Goal: Task Accomplishment & Management: Use online tool/utility

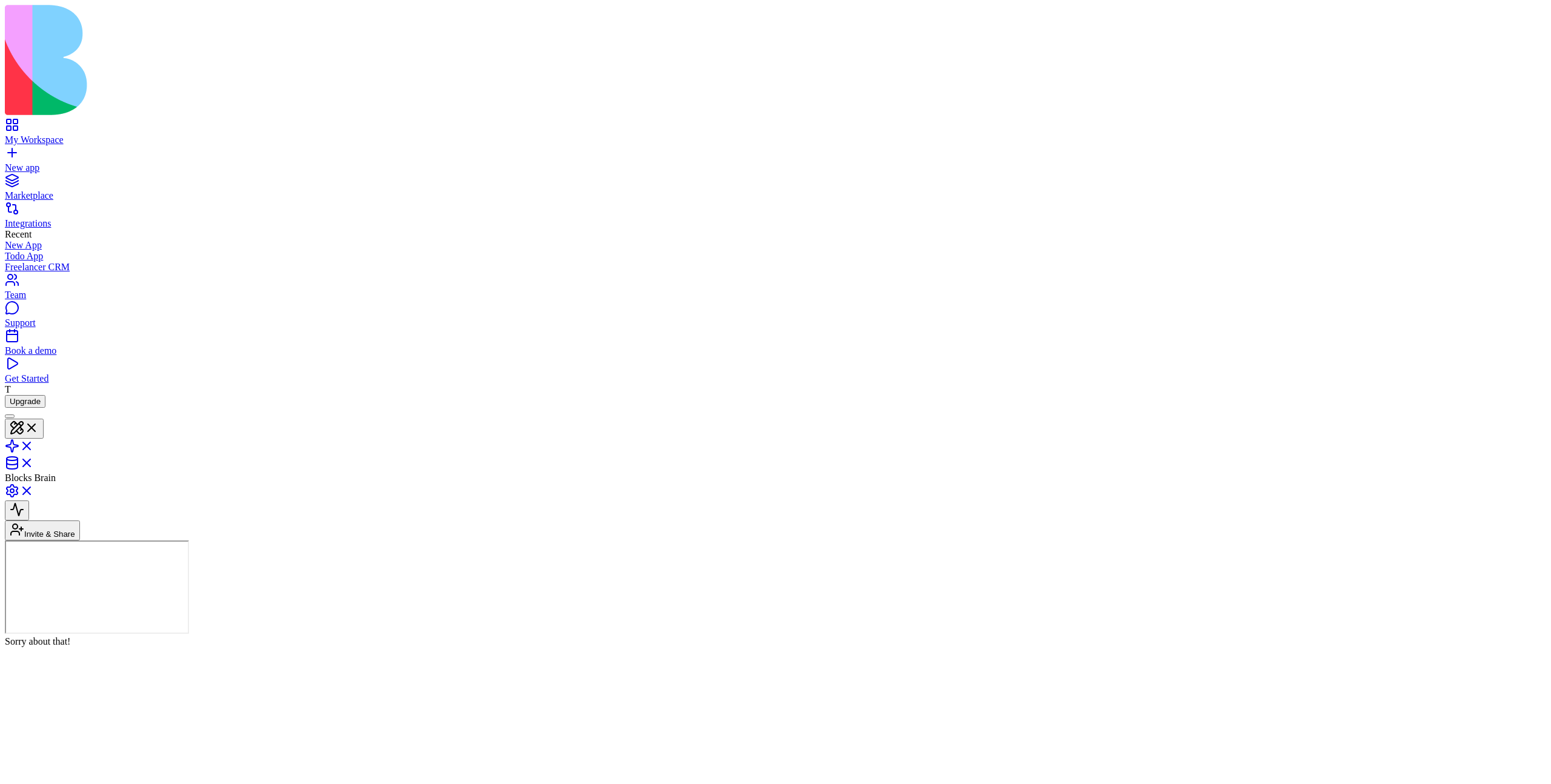
click at [6, 123] on link "My Workspace" at bounding box center [776, 134] width 1542 height 22
click at [619, 480] on div "Launch" at bounding box center [776, 495] width 1542 height 30
click at [1522, 408] on header "Freelancer CRM Invite & Share Admin" at bounding box center [776, 474] width 1542 height 133
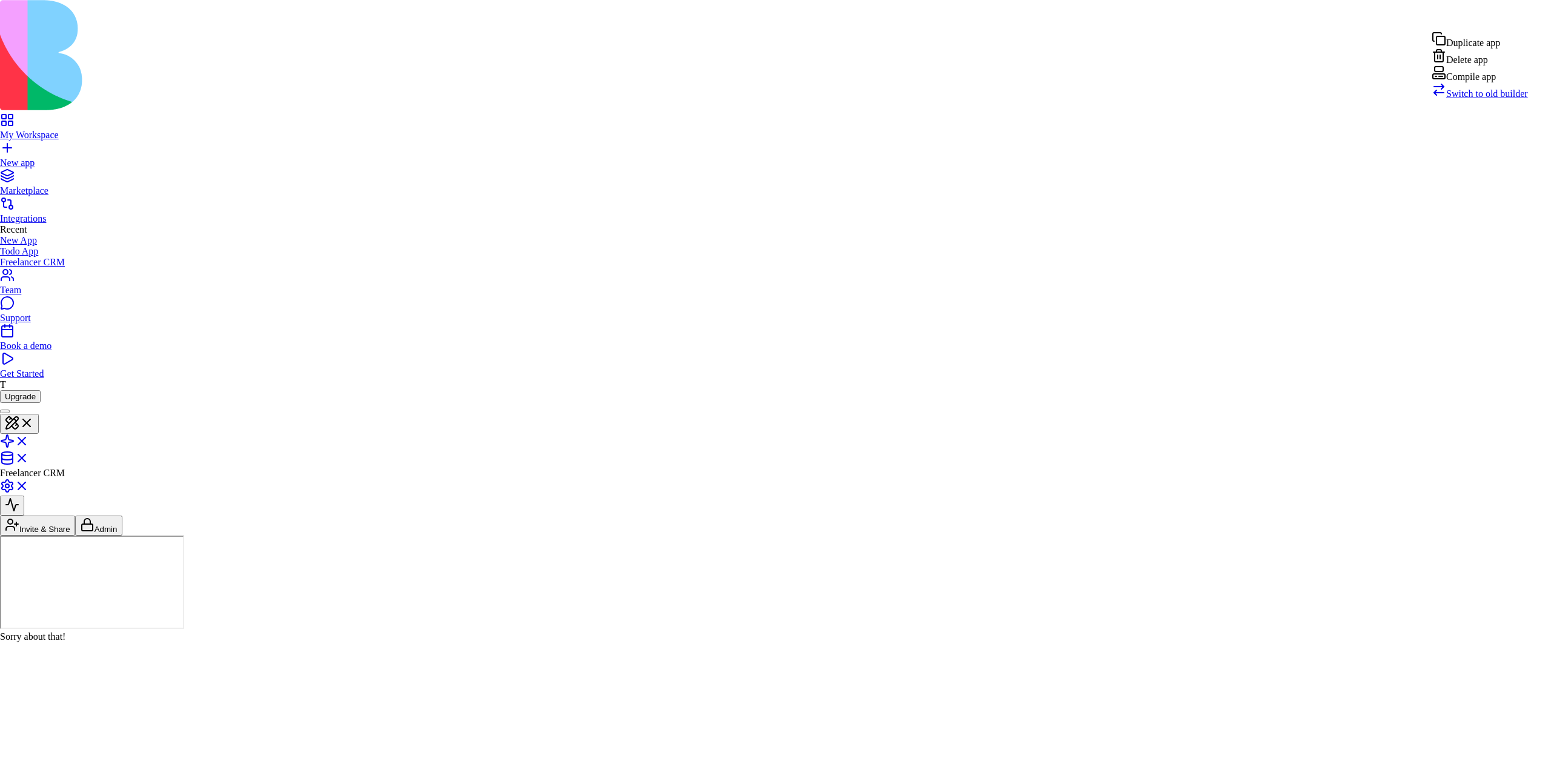
click at [1479, 82] on div "Compile app" at bounding box center [1480, 74] width 97 height 17
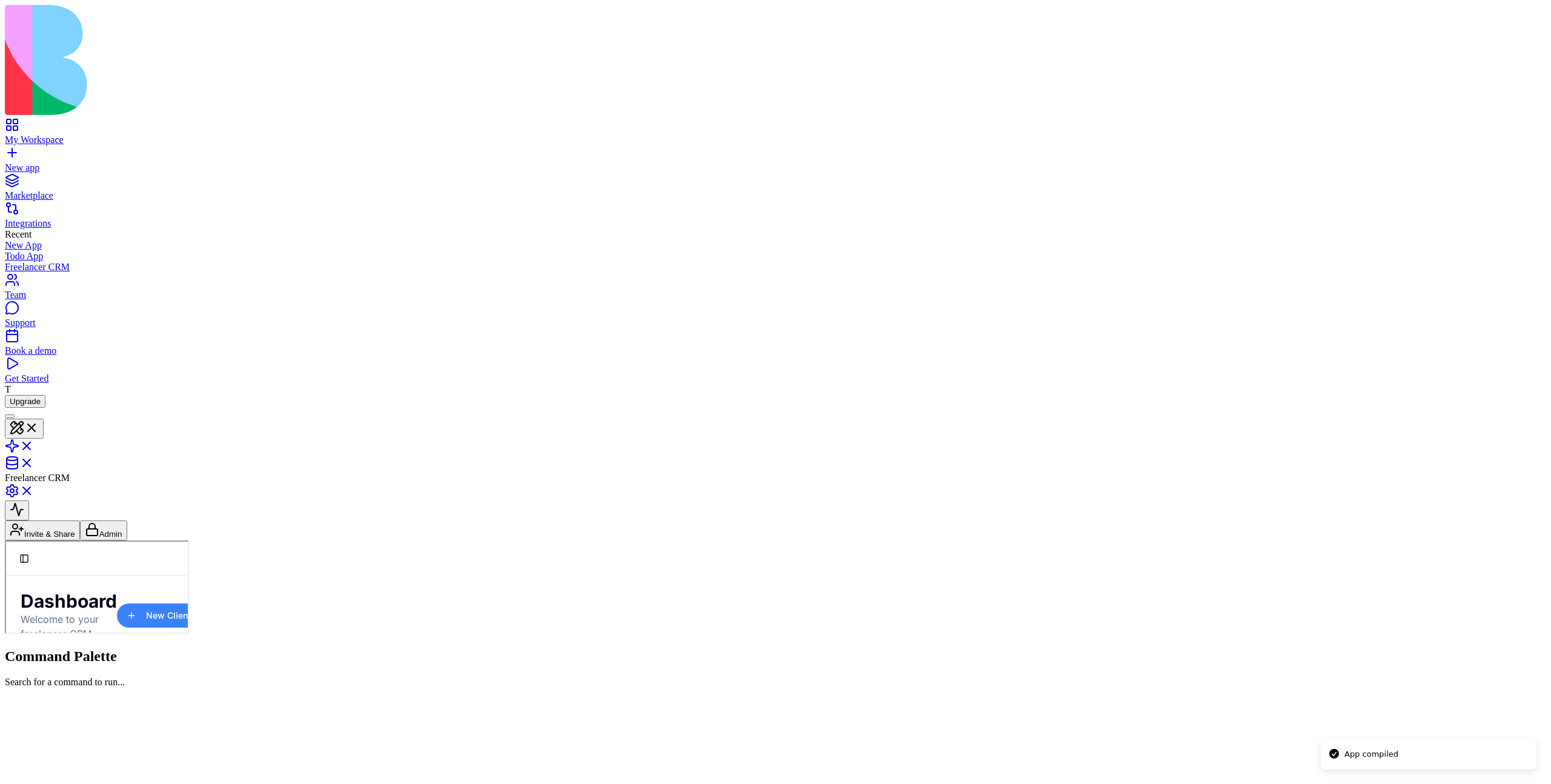
click at [10, 416] on div at bounding box center [10, 416] width 0 height 0
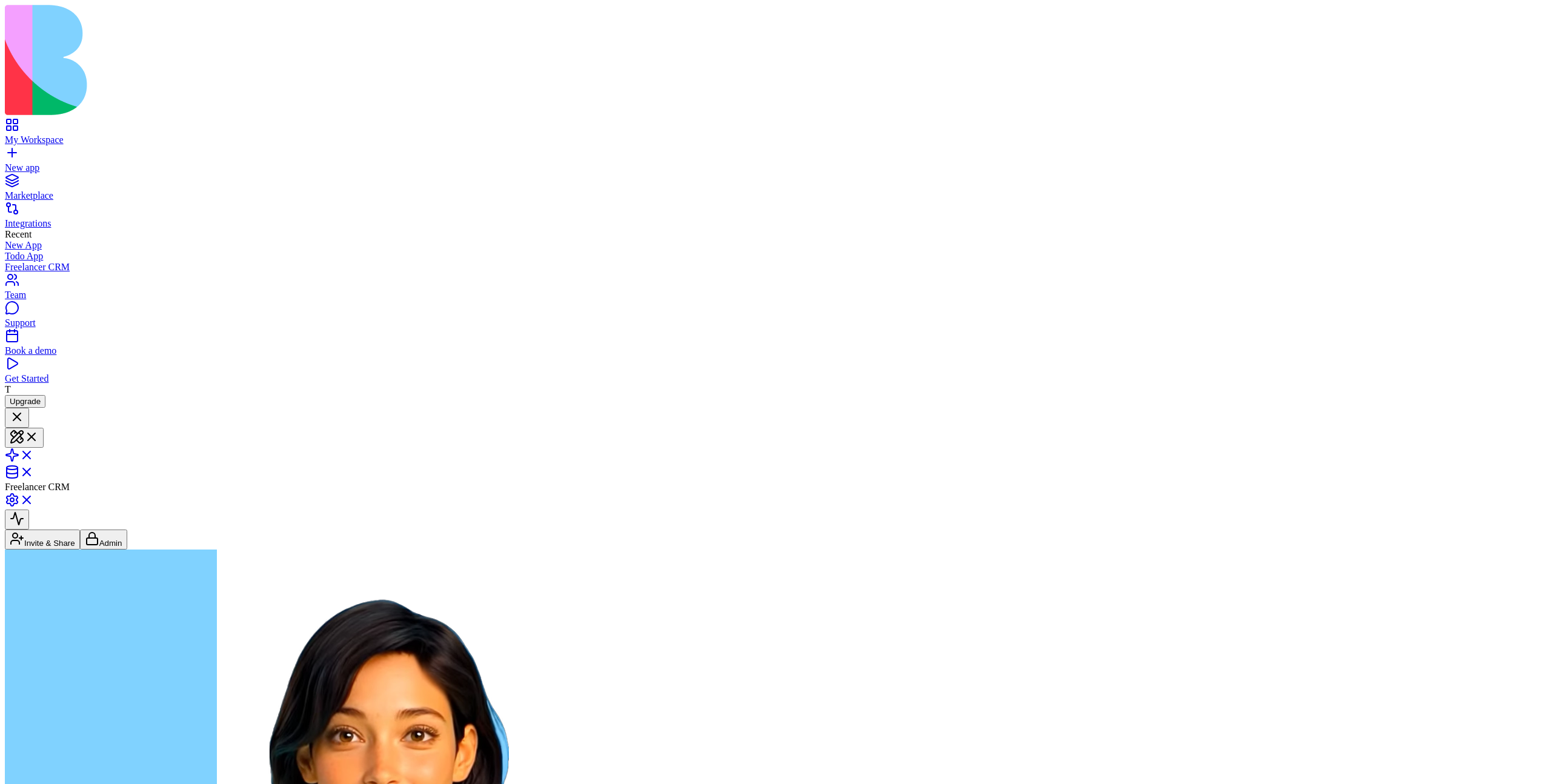
type textarea "*"
type textarea "**********"
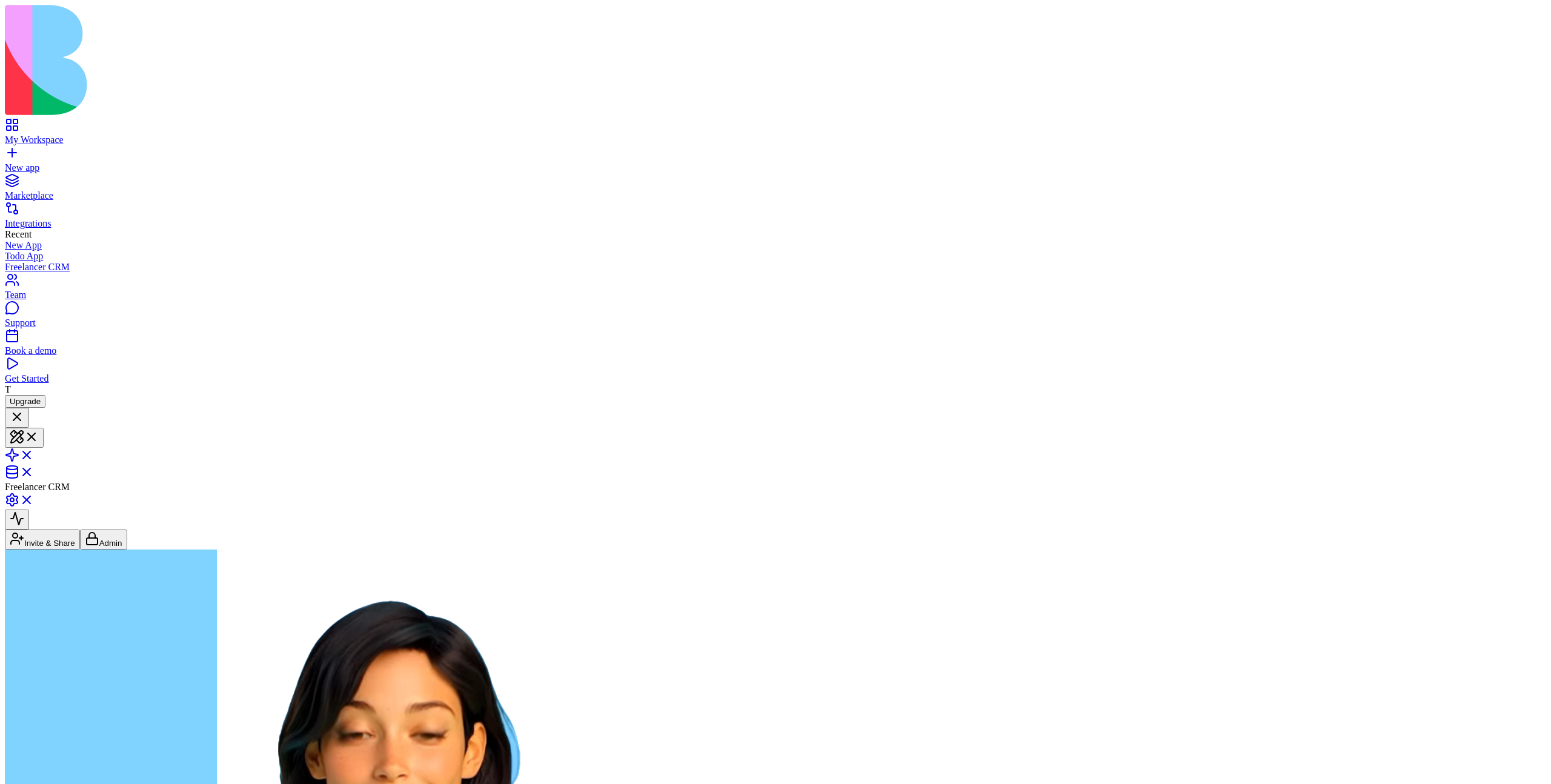
scroll to position [866, 0]
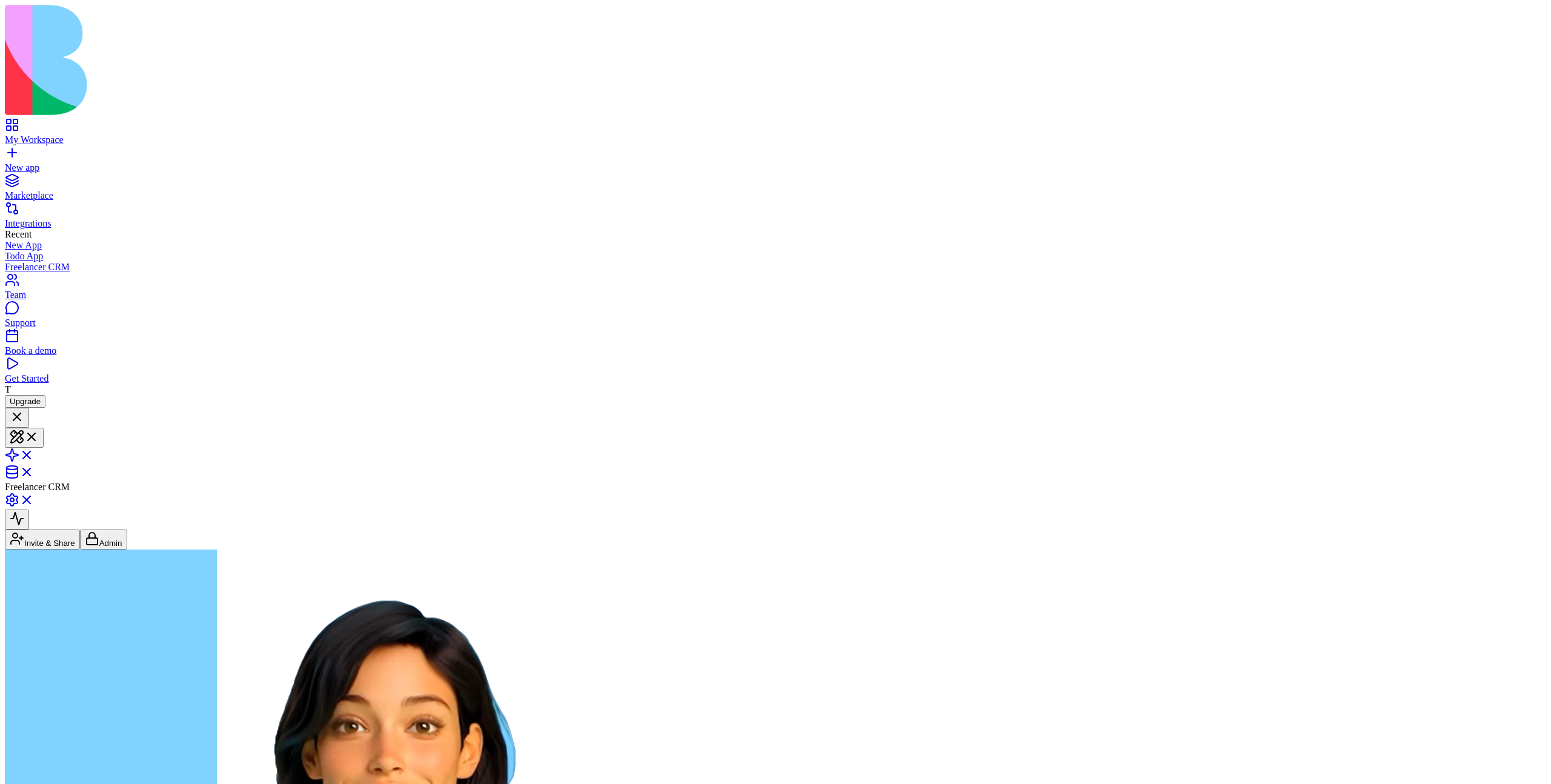
click at [80, 529] on button "Invite & Share" at bounding box center [42, 539] width 75 height 20
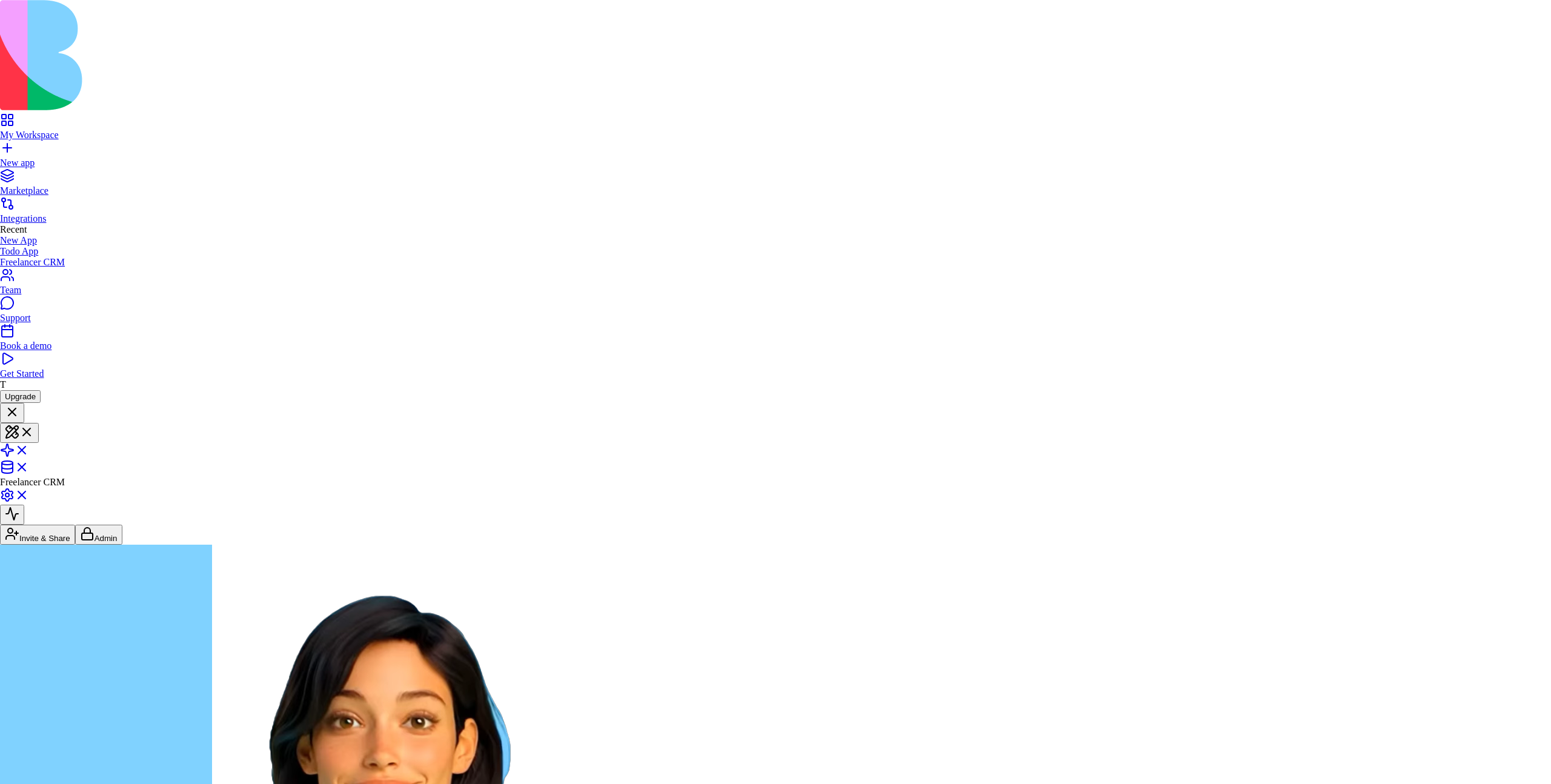
type button "false"
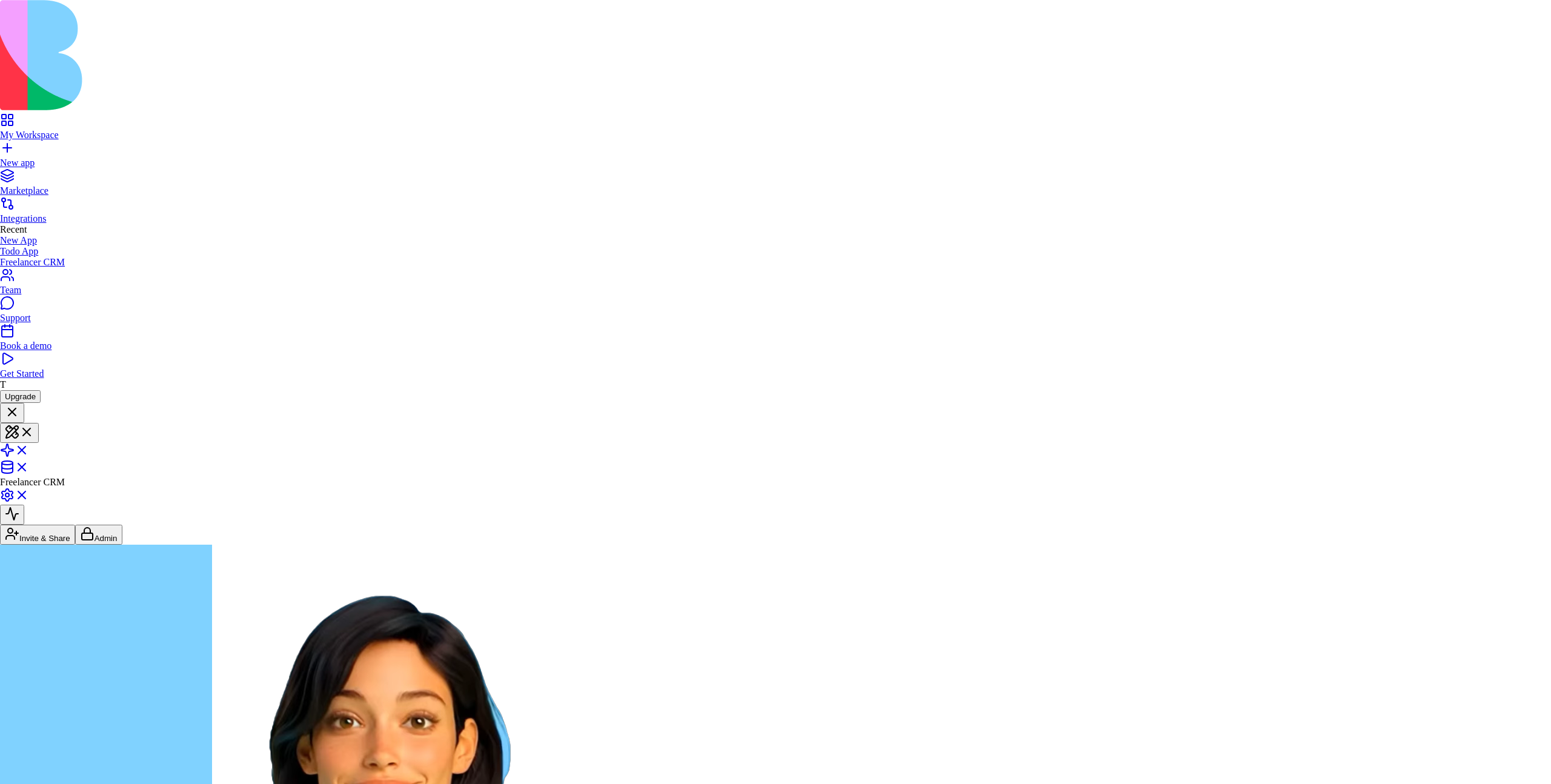
drag, startPoint x: 775, startPoint y: 398, endPoint x: 805, endPoint y: 399, distance: 30.0
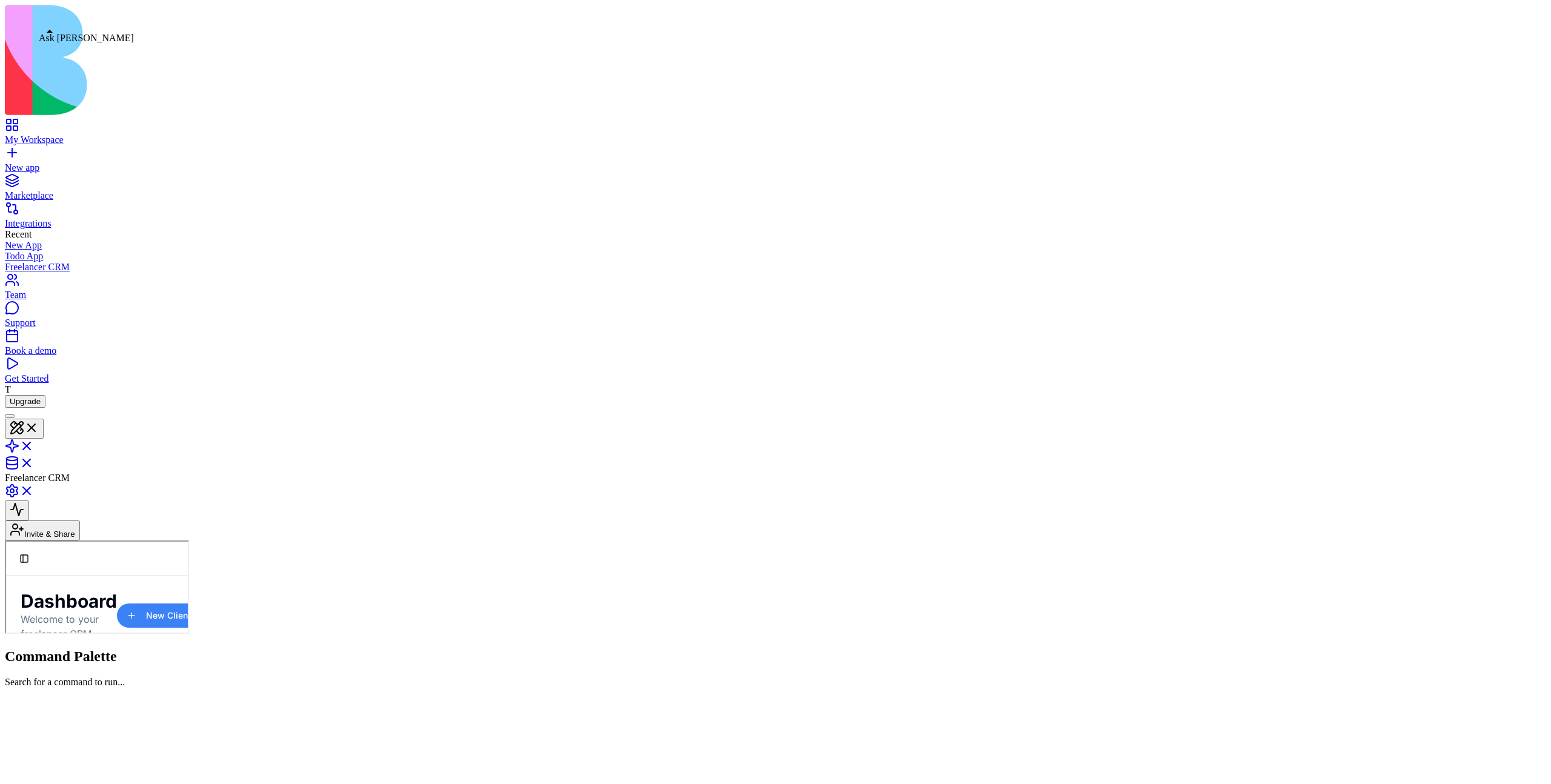
click at [10, 416] on div at bounding box center [10, 416] width 0 height 0
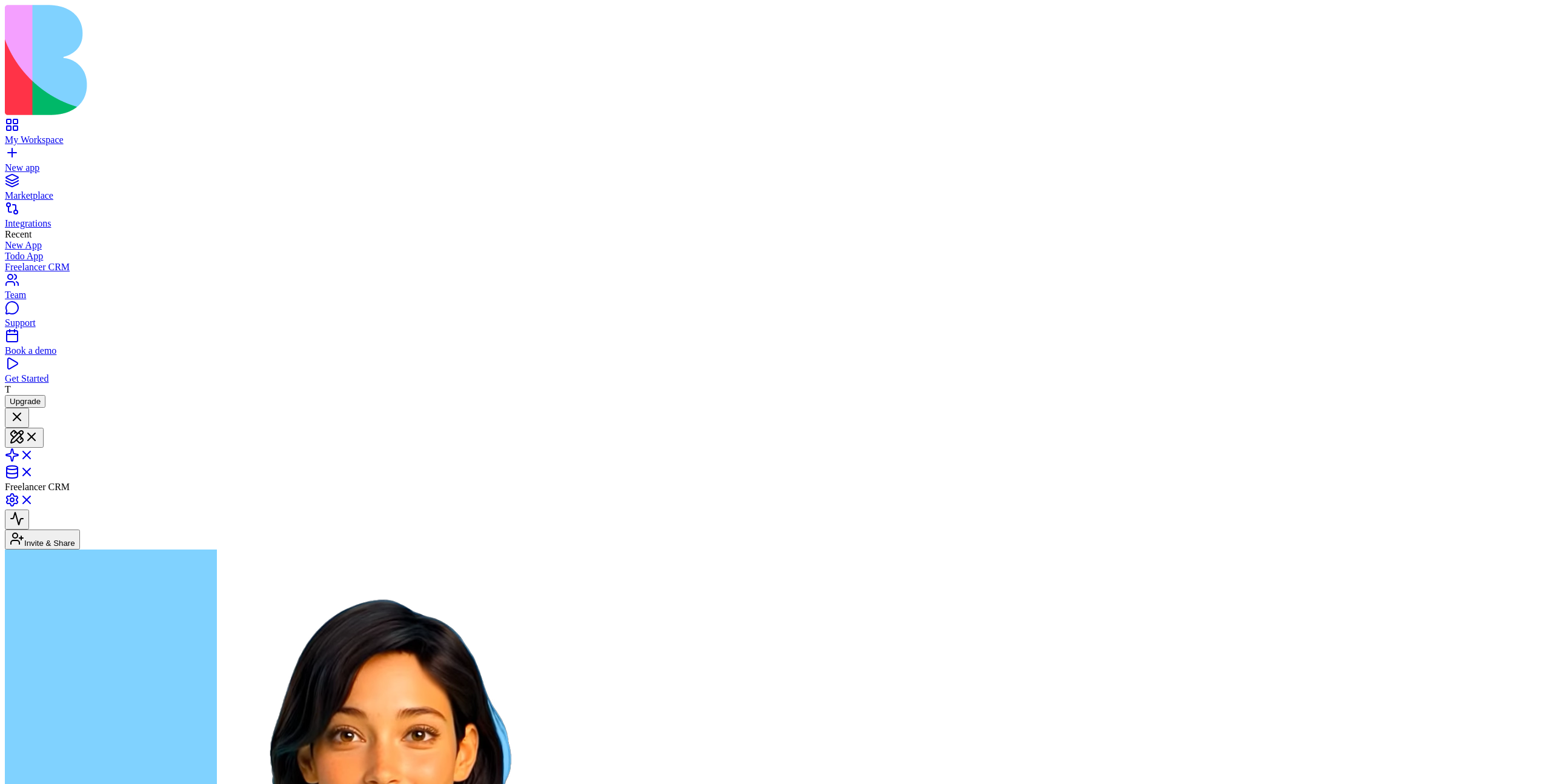
scroll to position [793, 0]
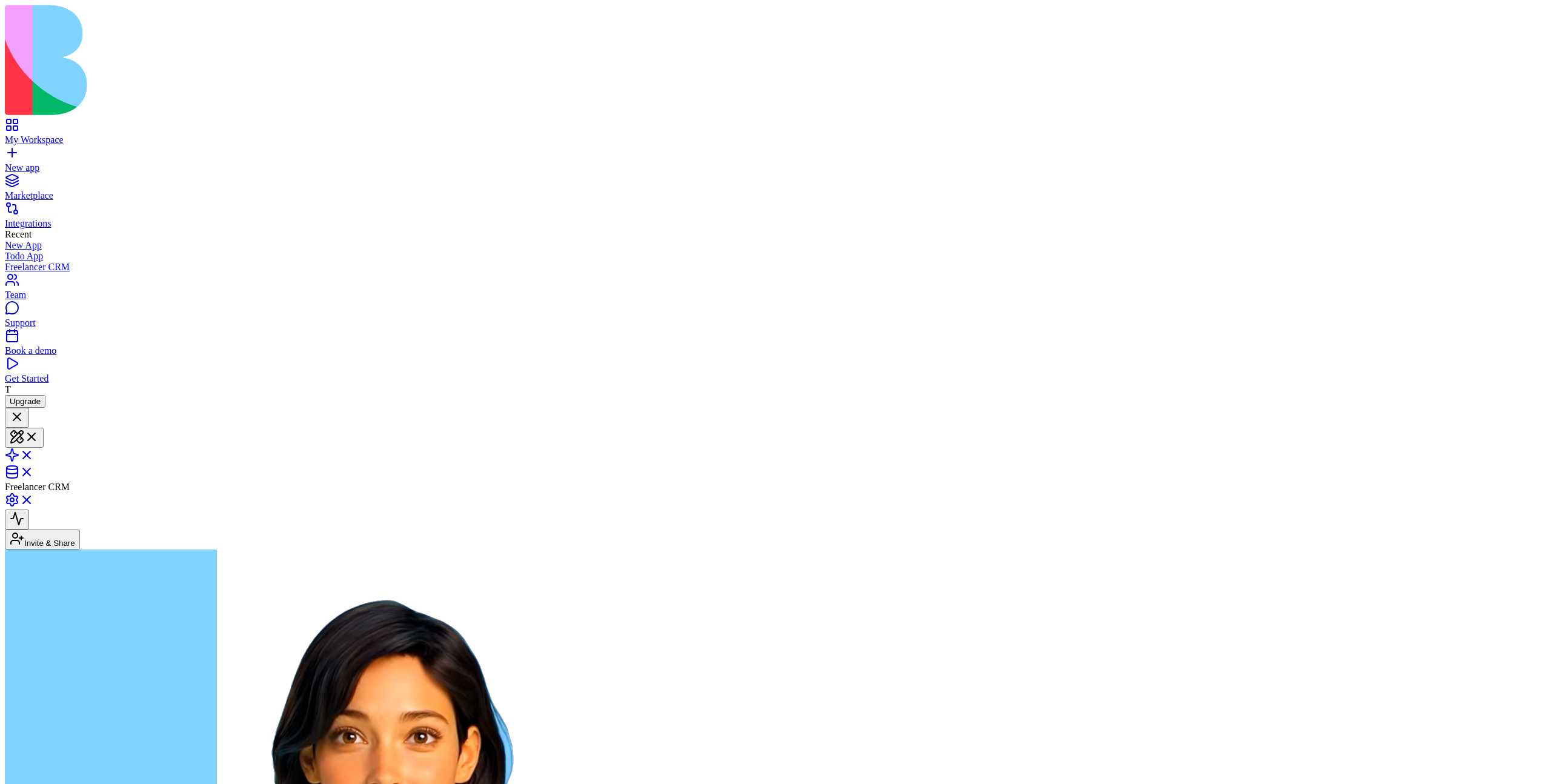
drag, startPoint x: 52, startPoint y: 277, endPoint x: 90, endPoint y: 297, distance: 42.9
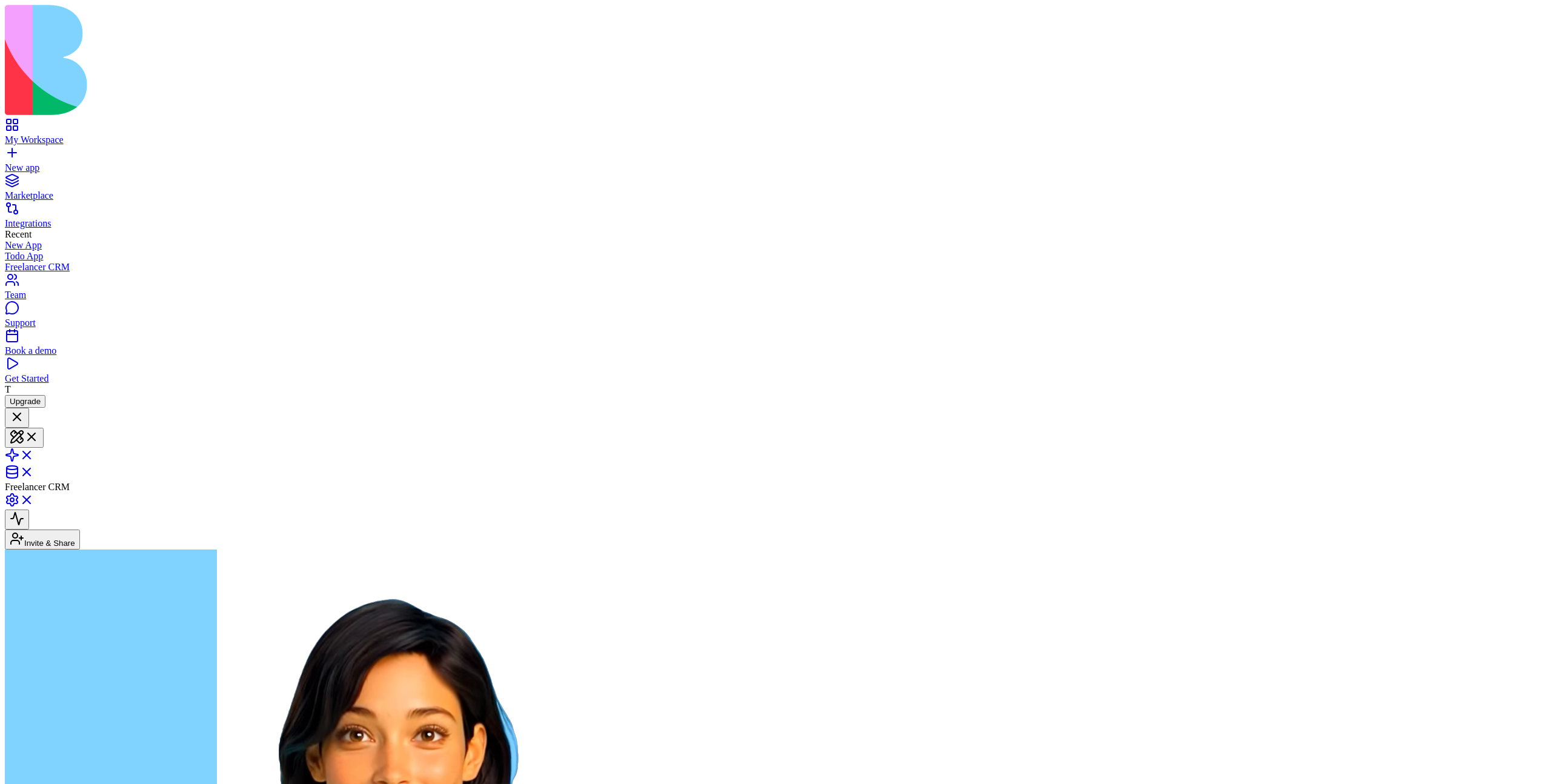
copy span "how can i share the app with external people?"
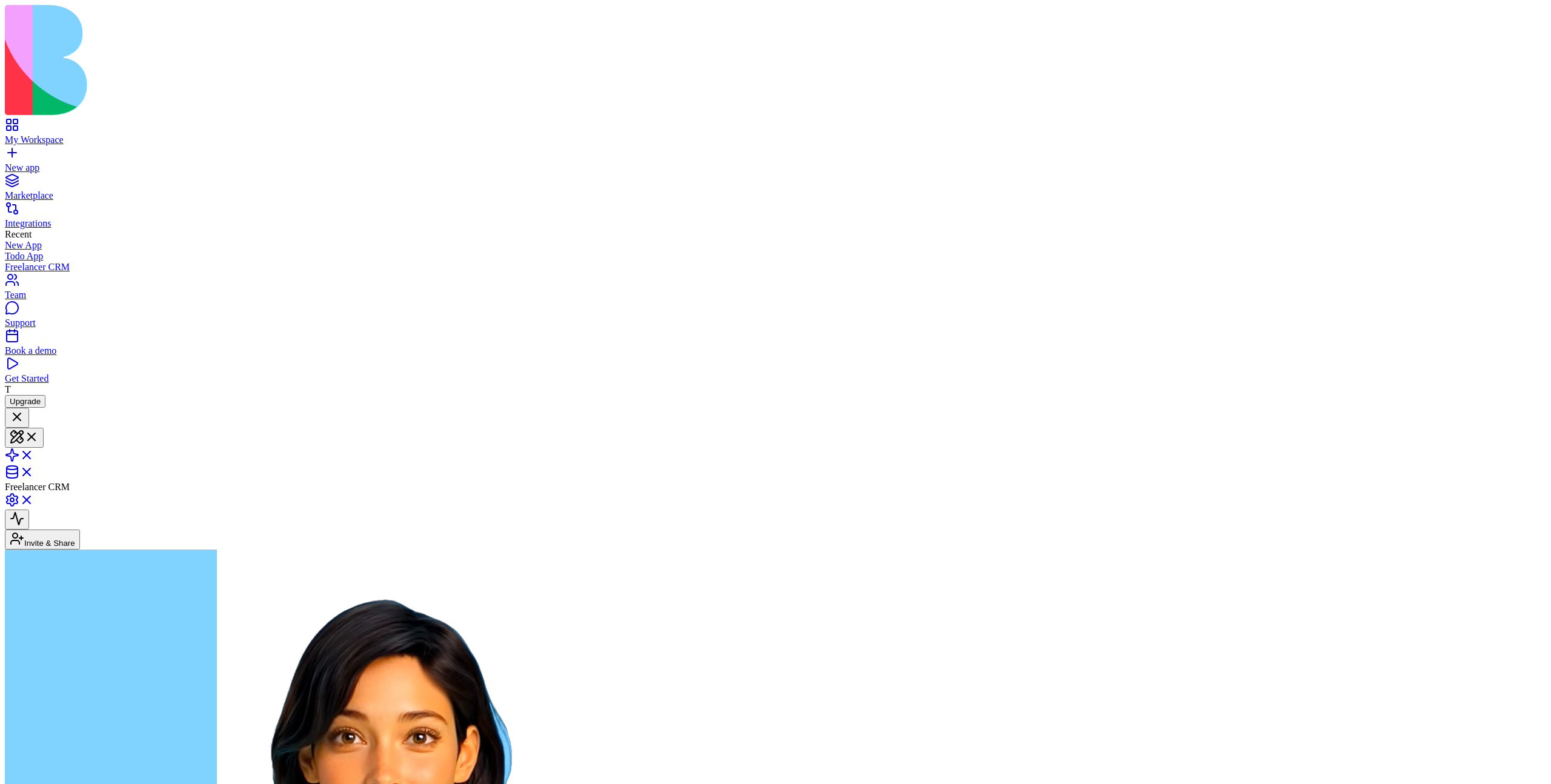
paste textarea "**********"
type textarea "**********"
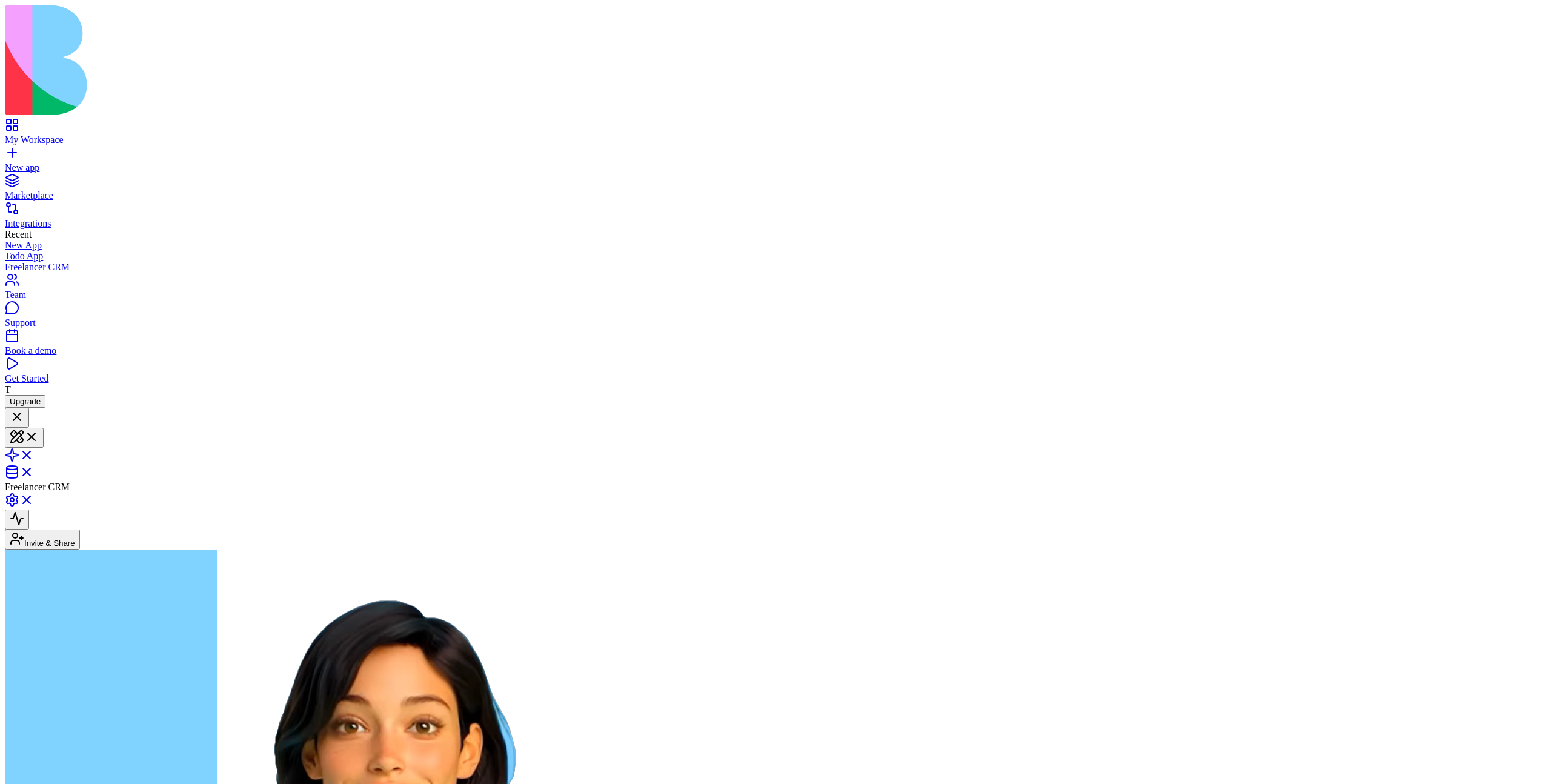
scroll to position [1341, 0]
drag, startPoint x: 92, startPoint y: 513, endPoint x: 102, endPoint y: 524, distance: 14.9
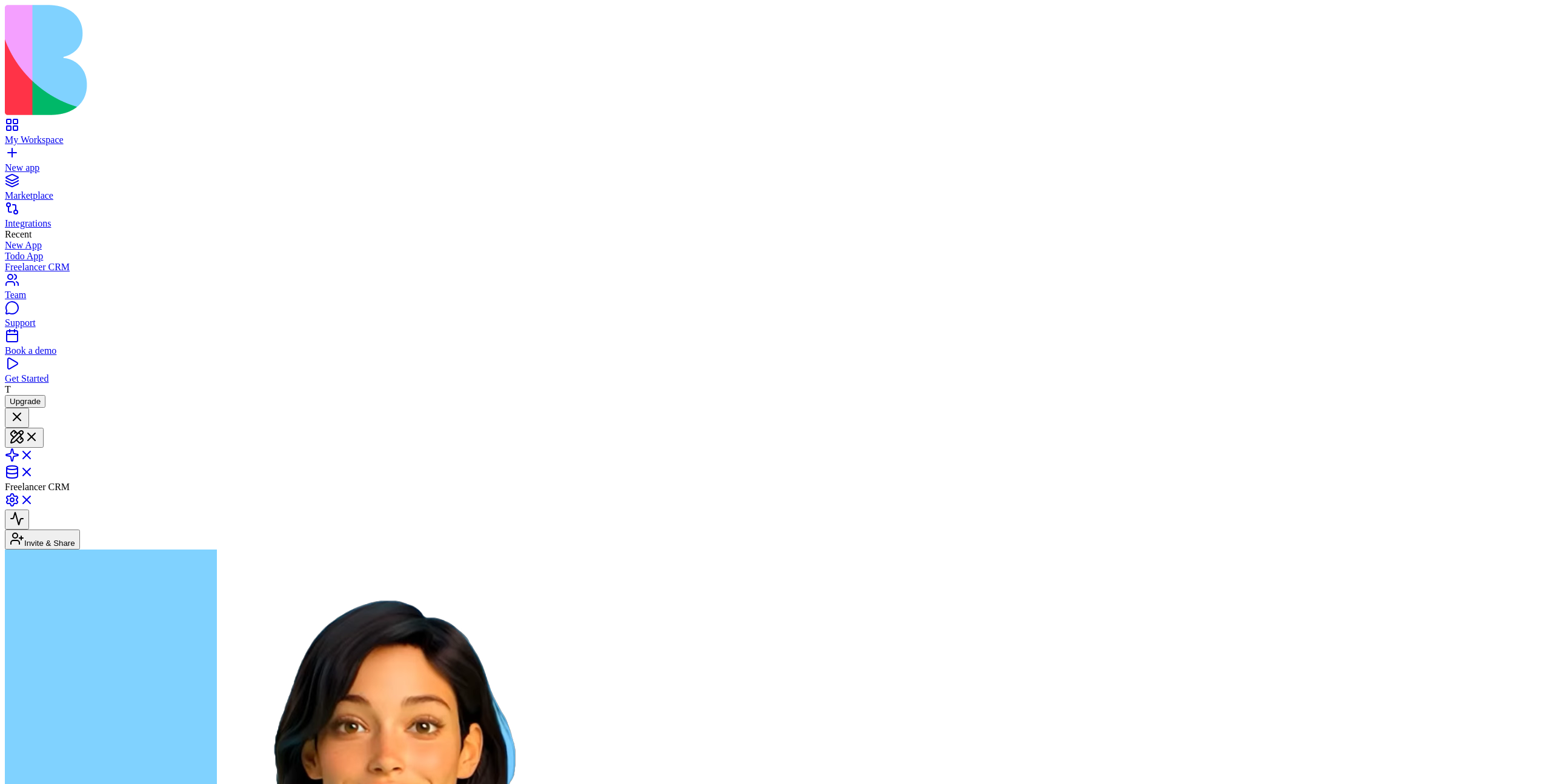
click at [80, 529] on button "Invite & Share" at bounding box center [42, 539] width 75 height 20
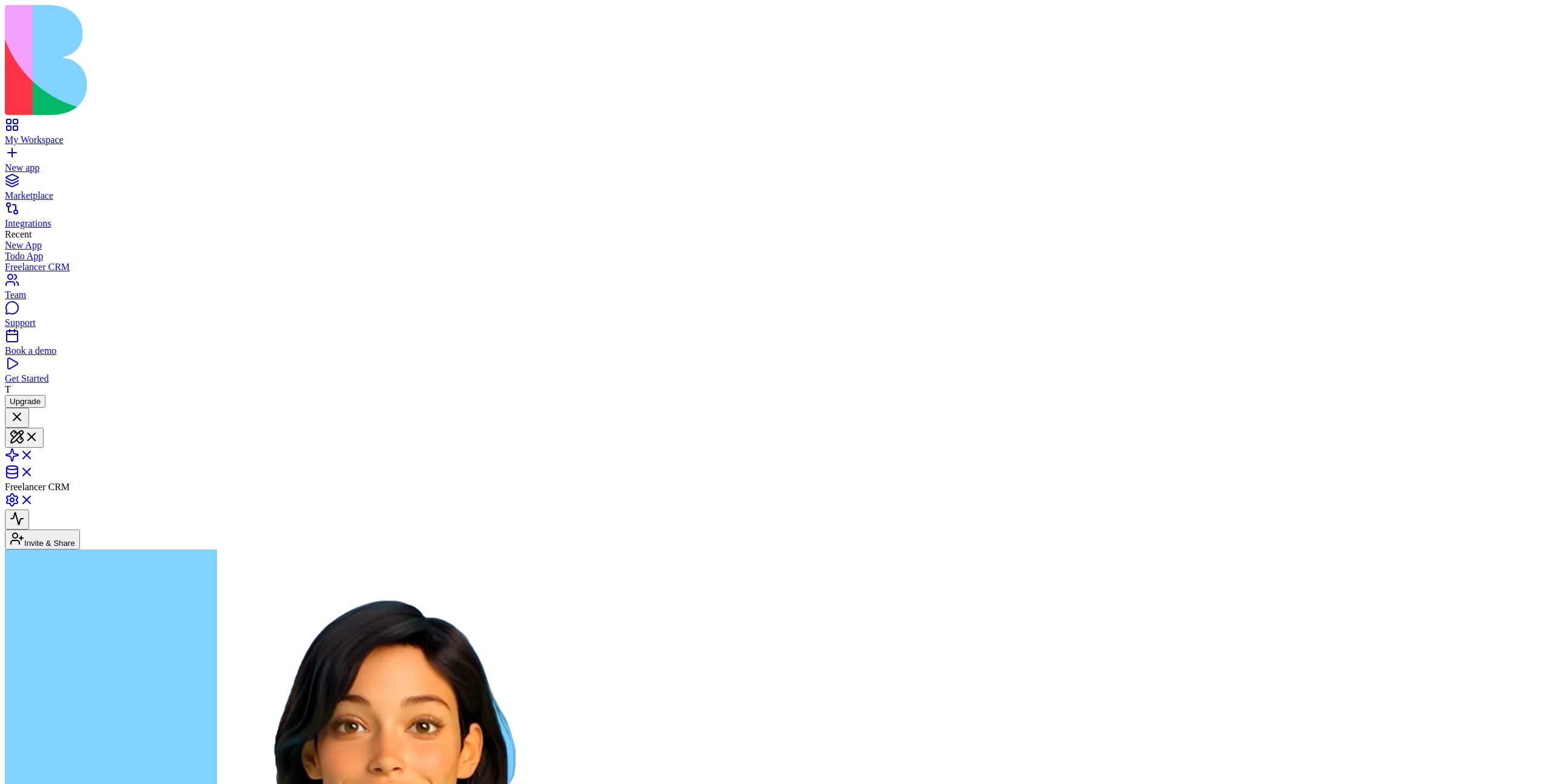
click at [80, 529] on button "Invite & Share" at bounding box center [42, 539] width 75 height 20
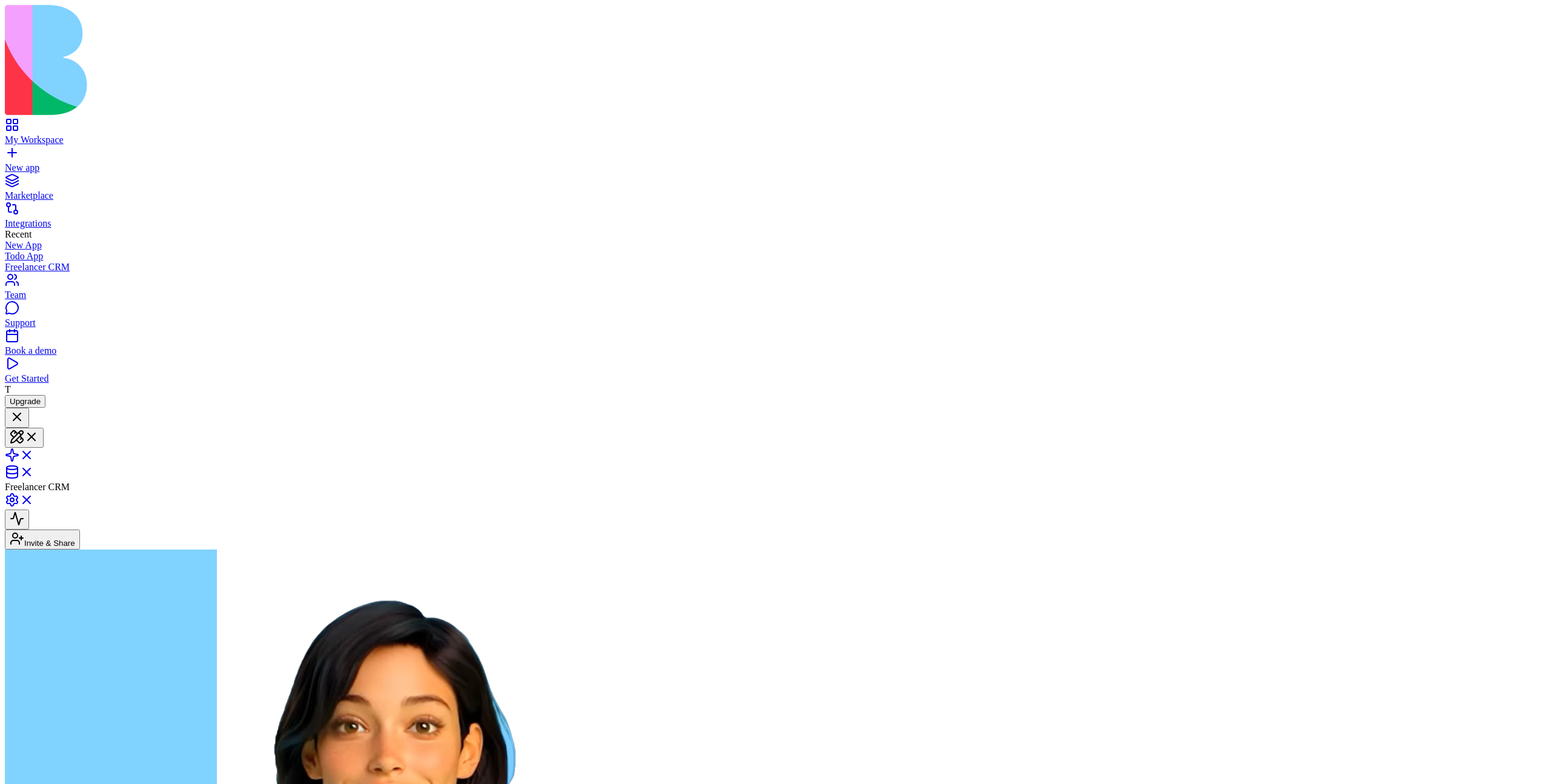
scroll to position [1457, 0]
drag, startPoint x: 68, startPoint y: 533, endPoint x: 174, endPoint y: 547, distance: 106.9
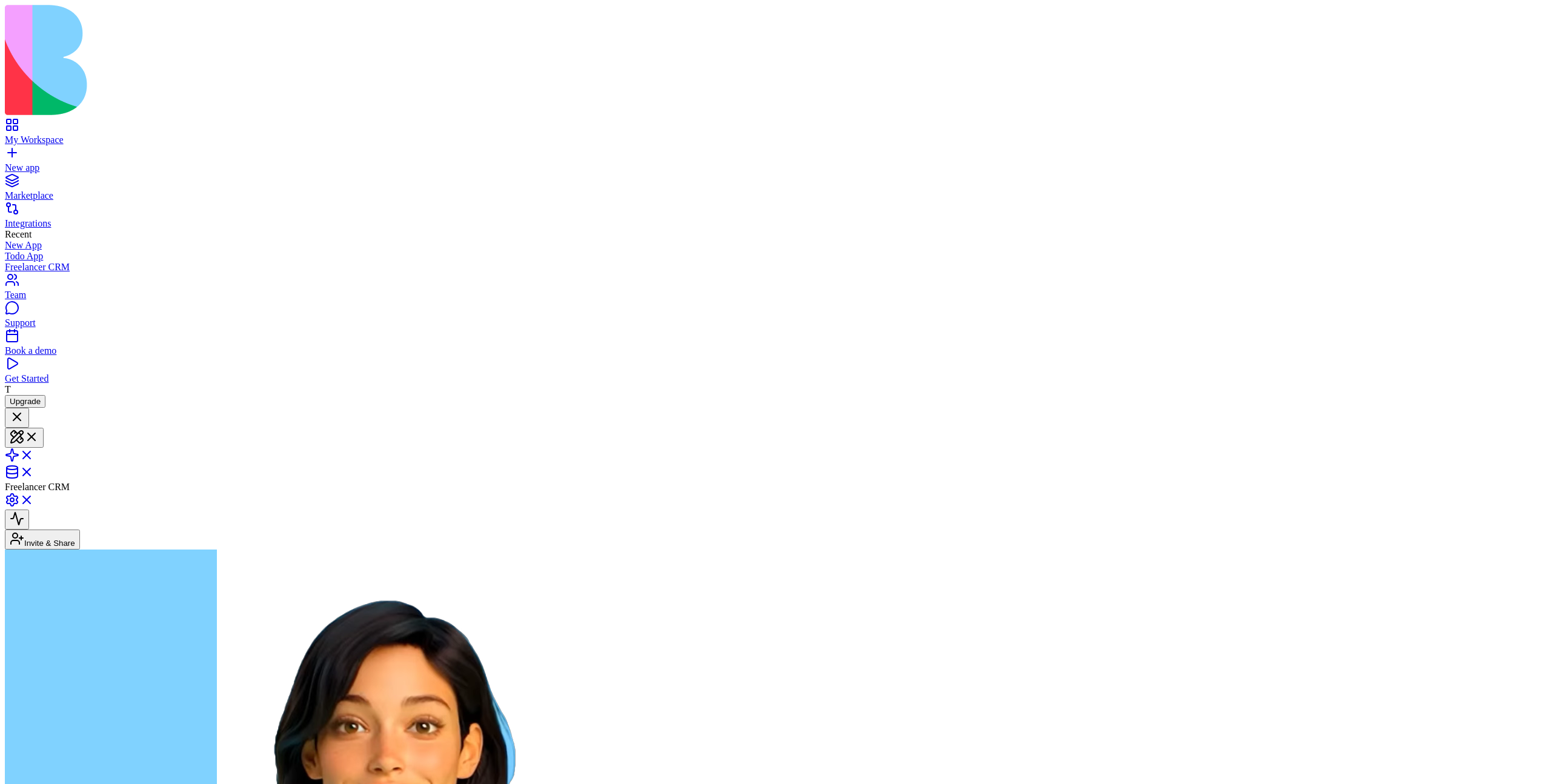
drag, startPoint x: 87, startPoint y: 638, endPoint x: 121, endPoint y: 662, distance: 41.6
click at [80, 529] on button "Invite & Share" at bounding box center [42, 539] width 75 height 20
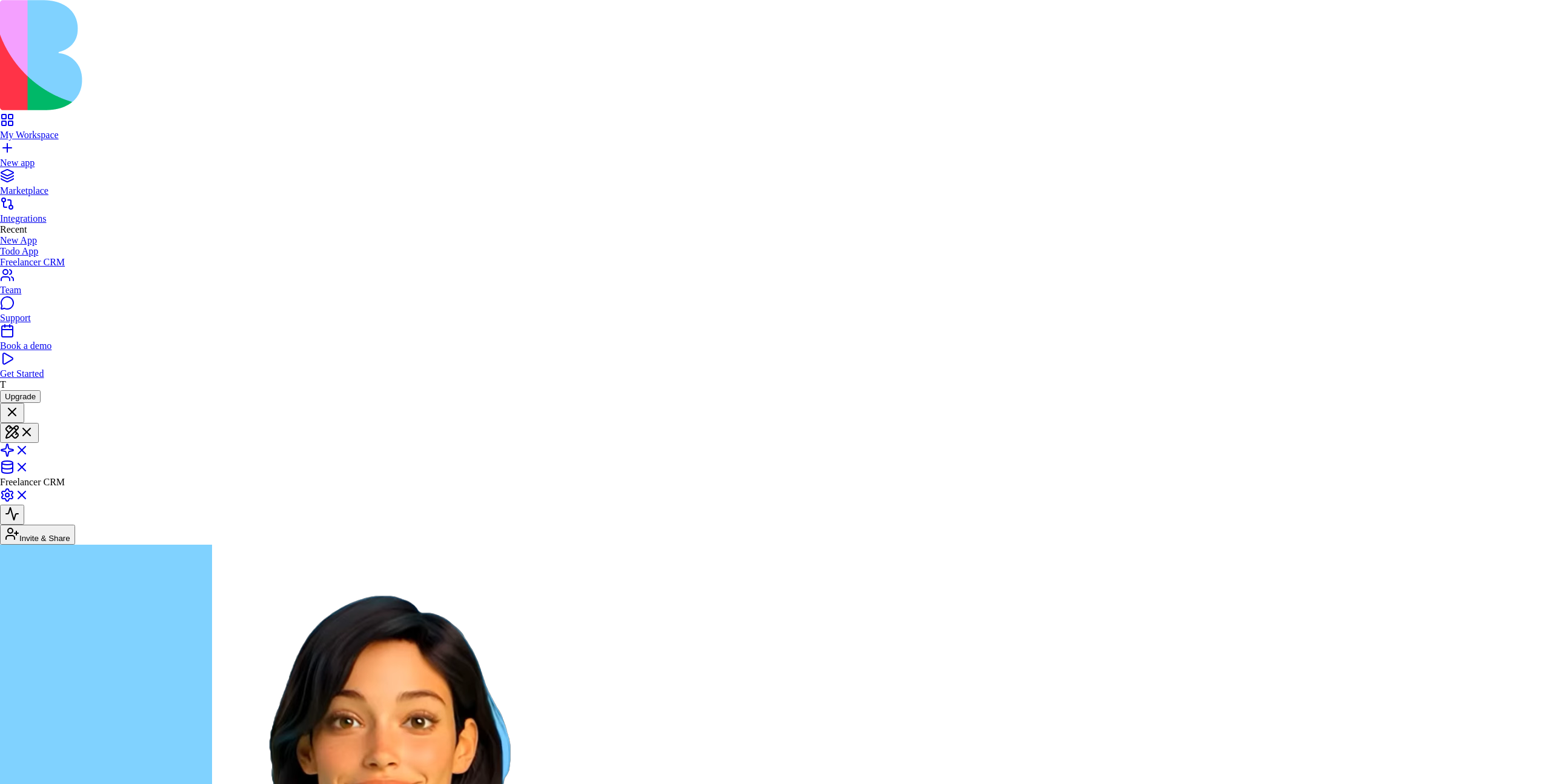
type button "false"
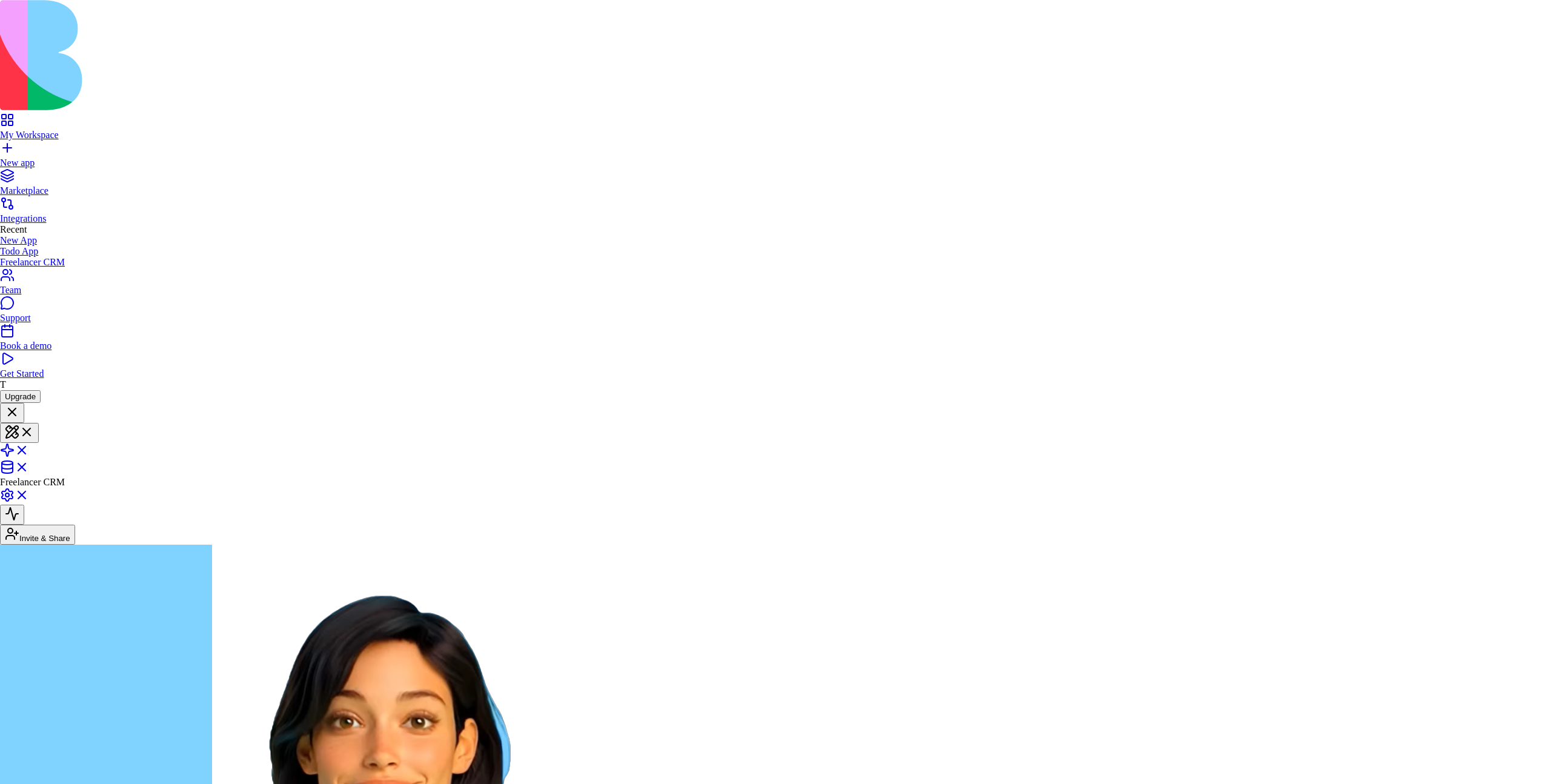
type button "true"
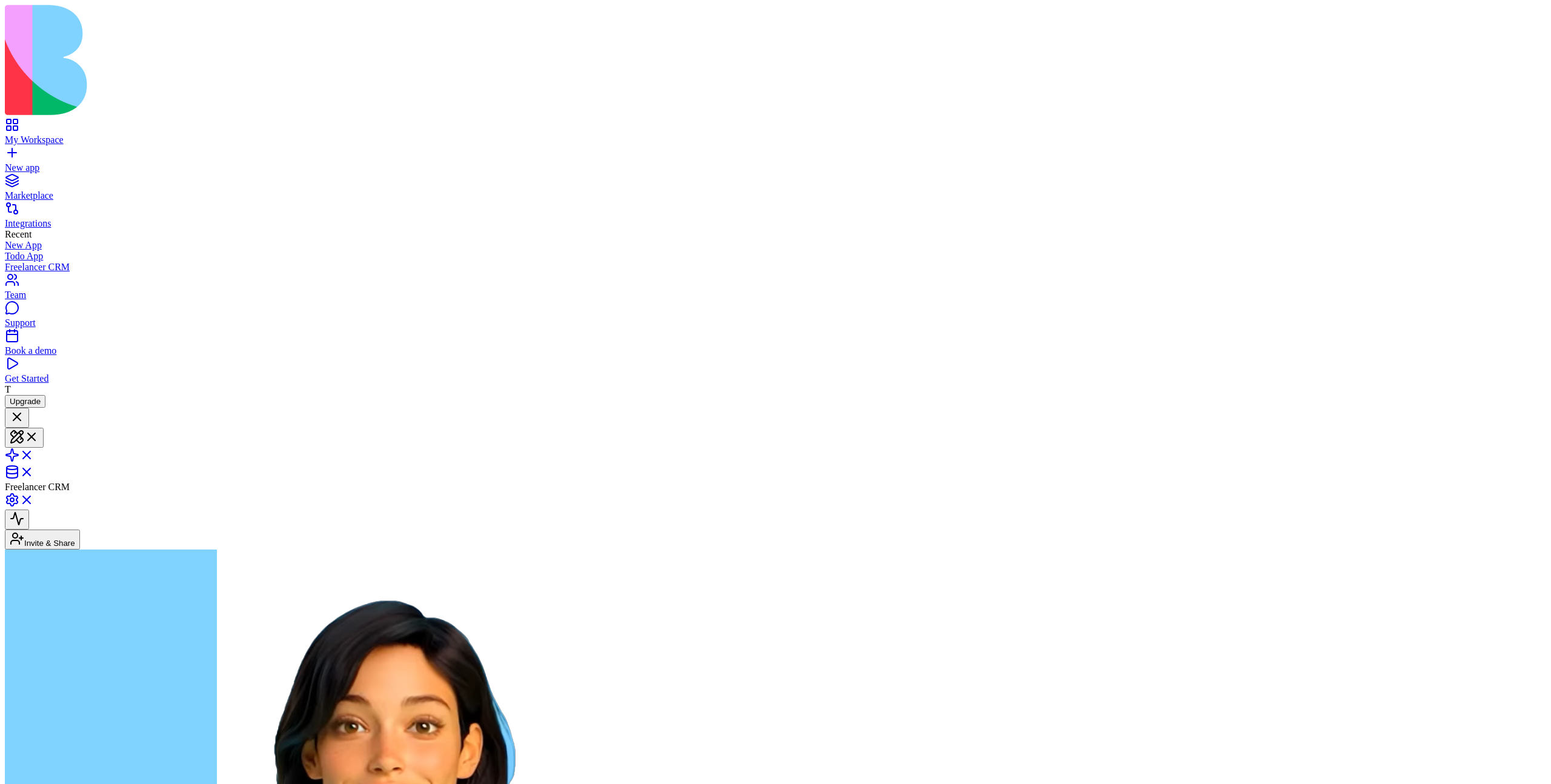
click at [24, 123] on link "My Workspace" at bounding box center [776, 134] width 1542 height 22
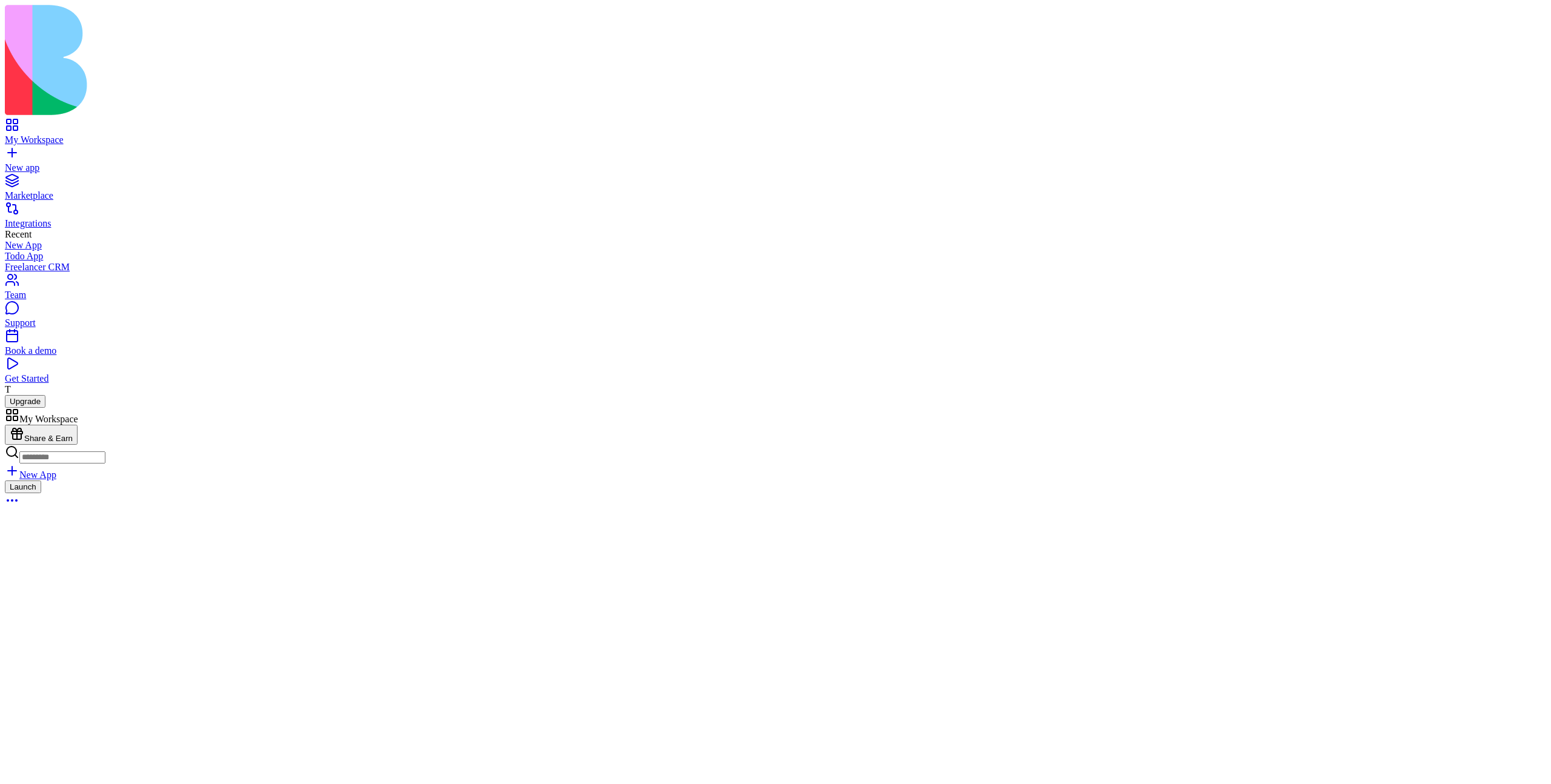
click at [61, 408] on div "Medical Shift Manager" at bounding box center [776, 445] width 1542 height 75
click at [10, 416] on div at bounding box center [10, 416] width 0 height 0
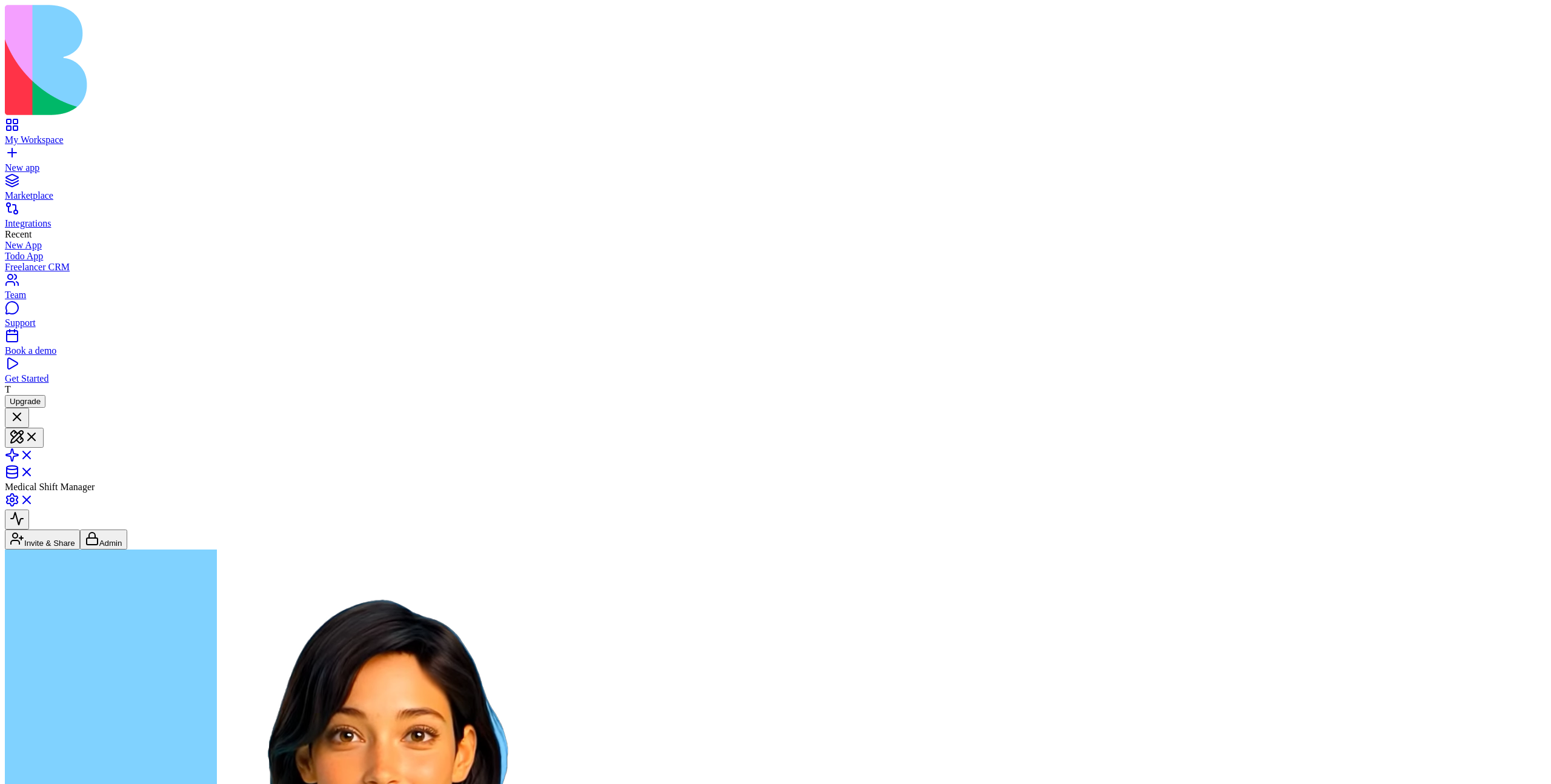
type textarea "**********"
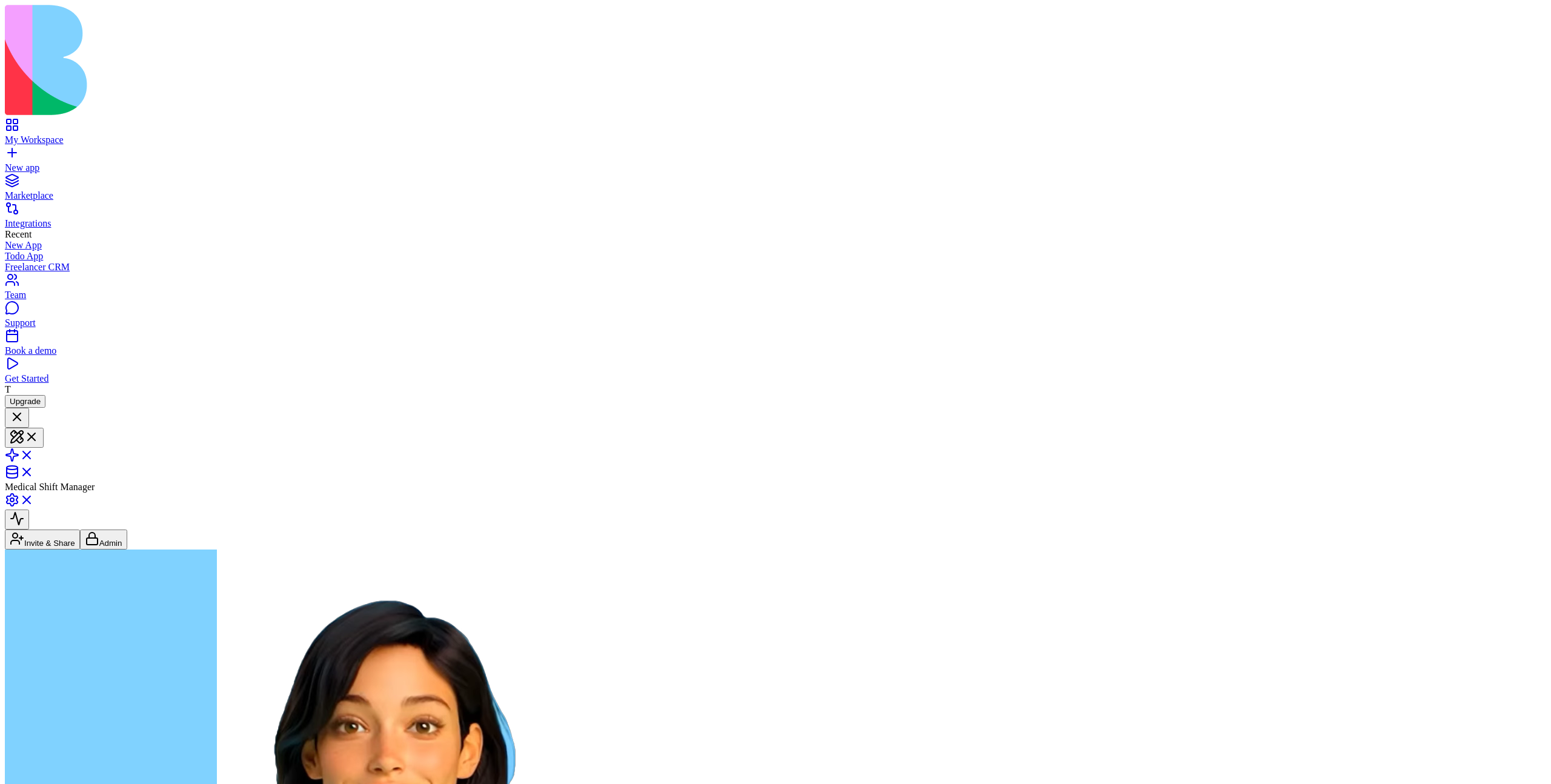
click at [80, 529] on button "Invite & Share" at bounding box center [42, 539] width 75 height 20
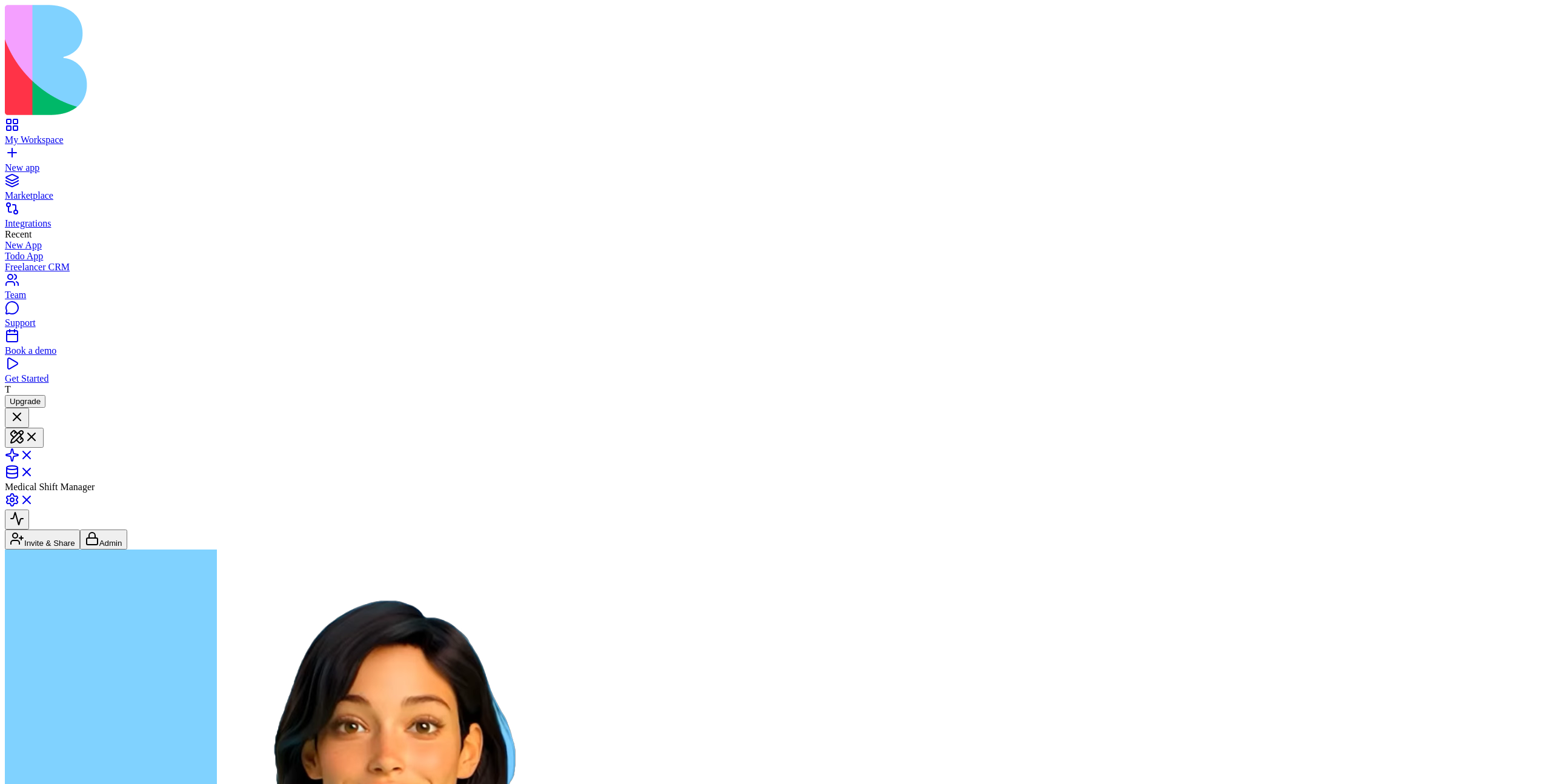
drag, startPoint x: 57, startPoint y: 613, endPoint x: 79, endPoint y: 634, distance: 30.4
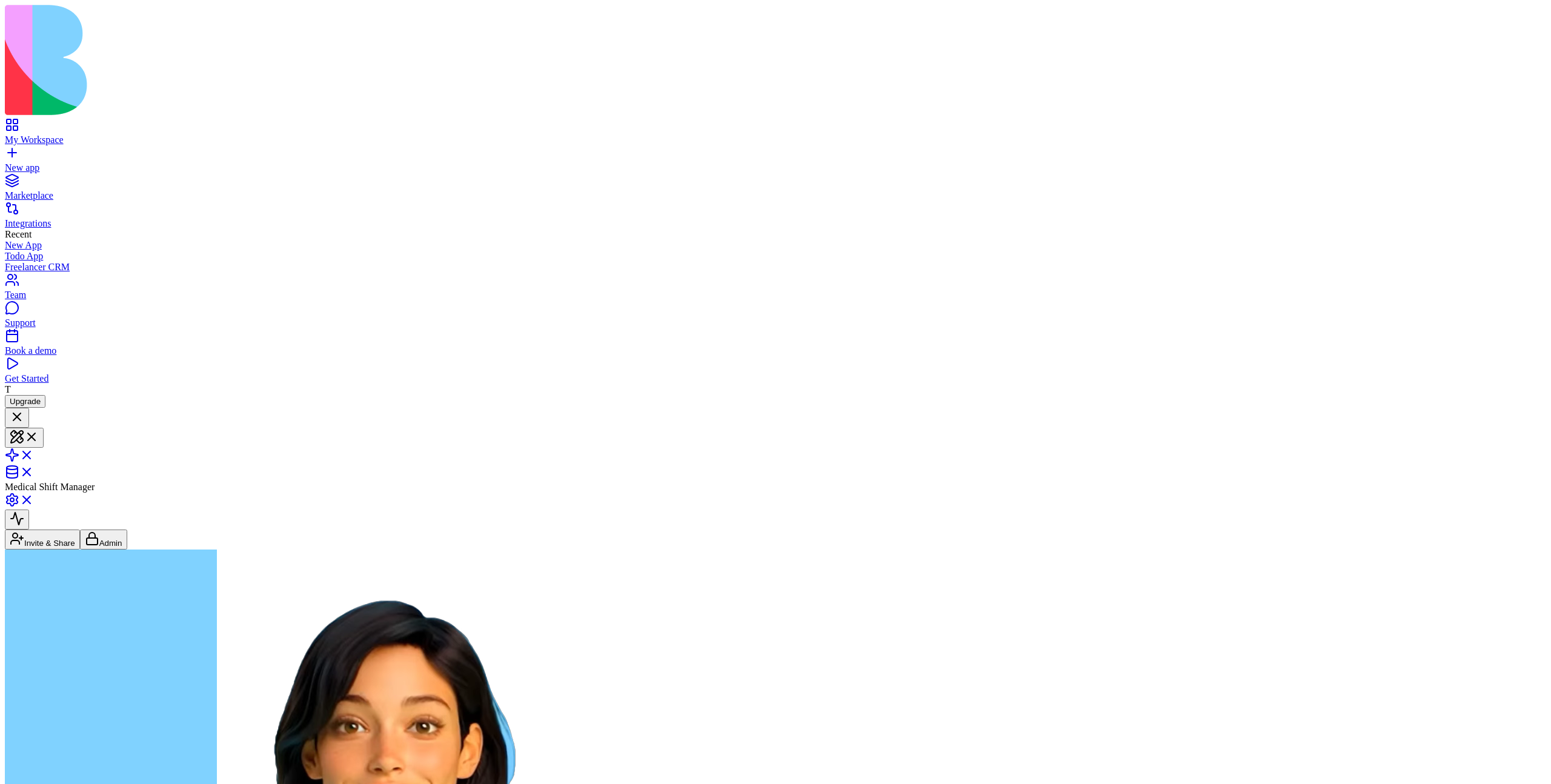
drag, startPoint x: 54, startPoint y: 619, endPoint x: 67, endPoint y: 634, distance: 19.8
drag, startPoint x: 67, startPoint y: 634, endPoint x: 51, endPoint y: 624, distance: 18.9
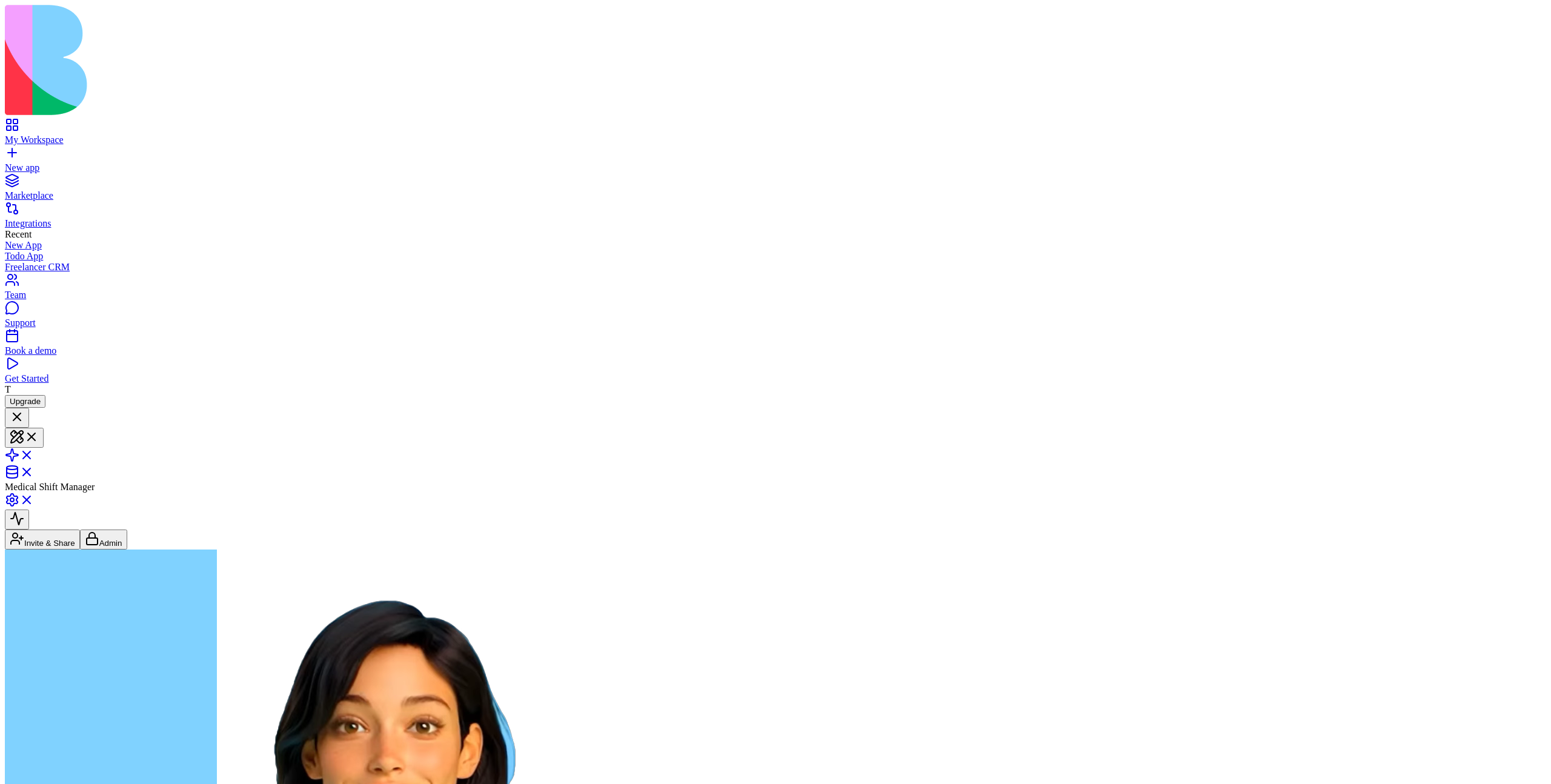
drag, startPoint x: 77, startPoint y: 620, endPoint x: 81, endPoint y: 627, distance: 8.1
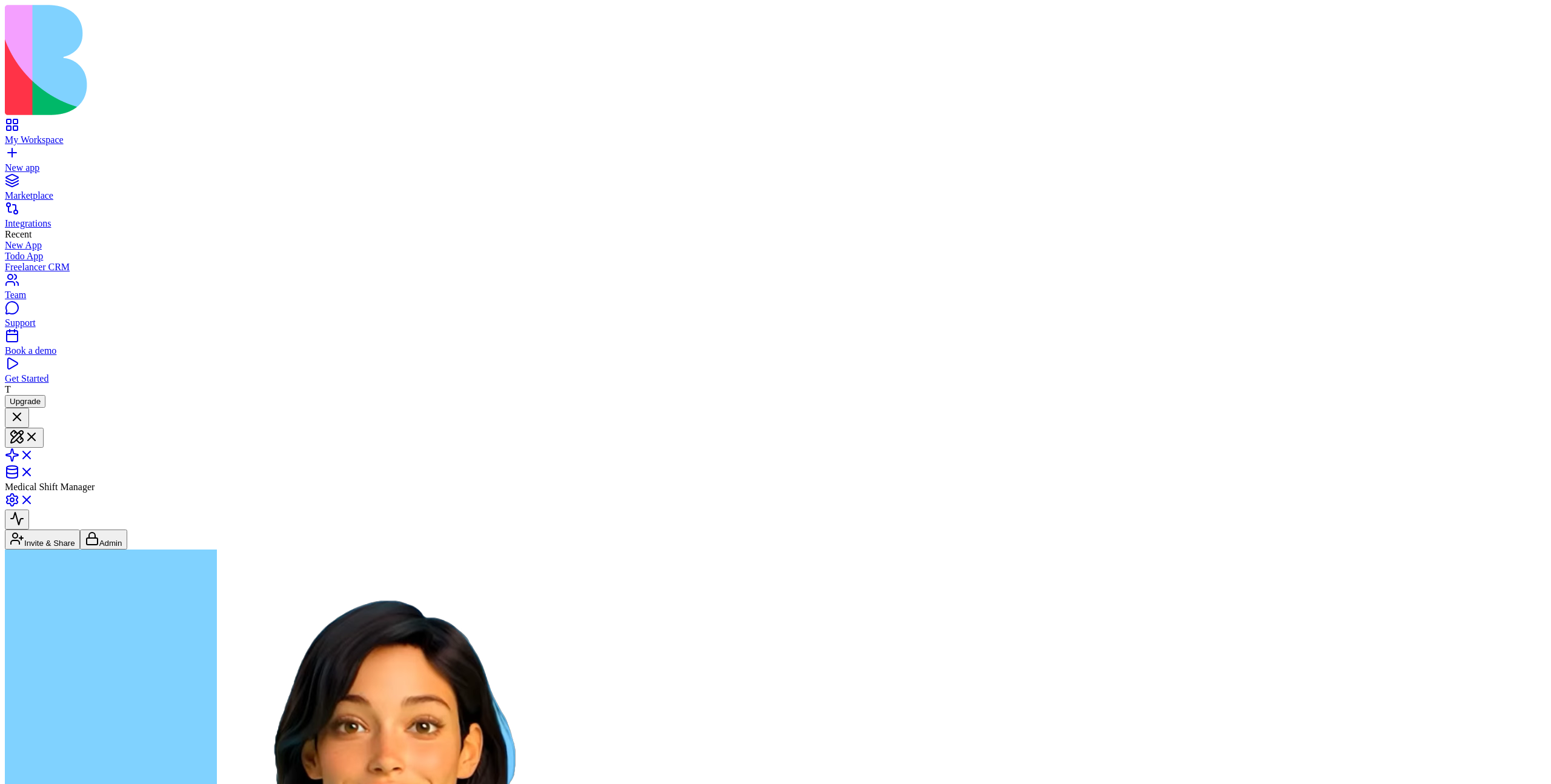
type textarea "**********"
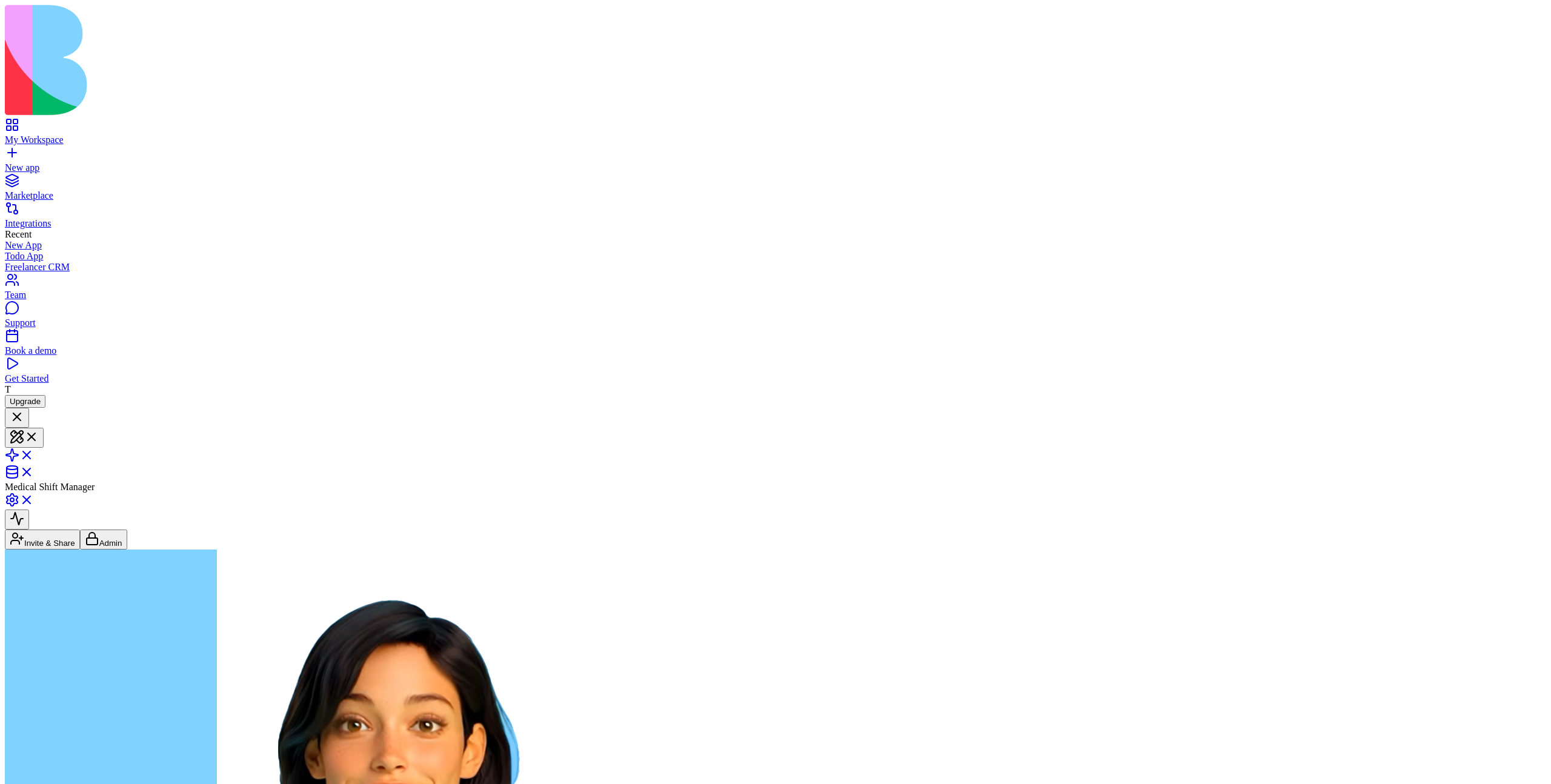
scroll to position [250, 0]
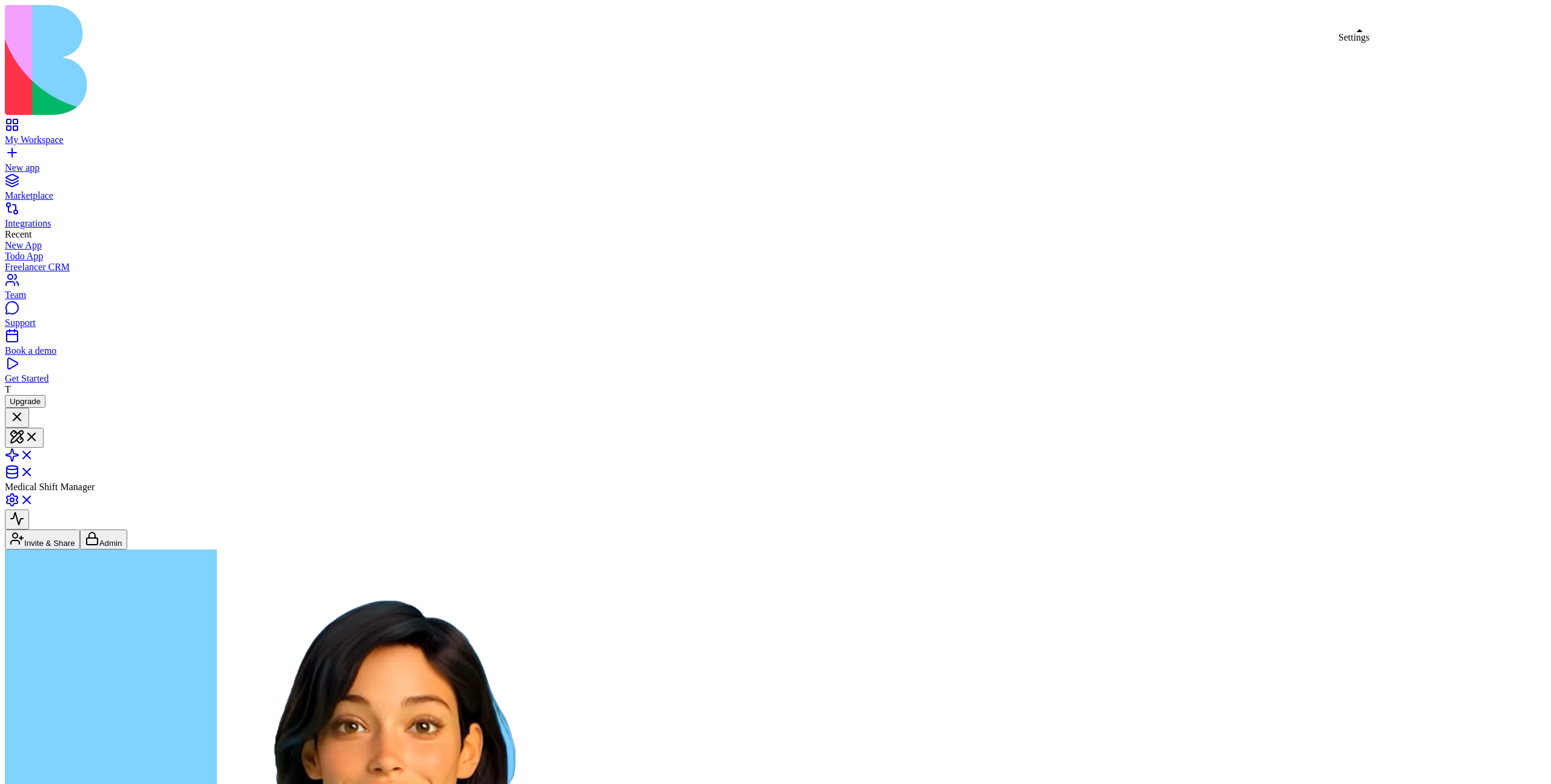
click at [34, 498] on link at bounding box center [19, 503] width 29 height 11
